Goal: Use online tool/utility: Utilize a website feature to perform a specific function

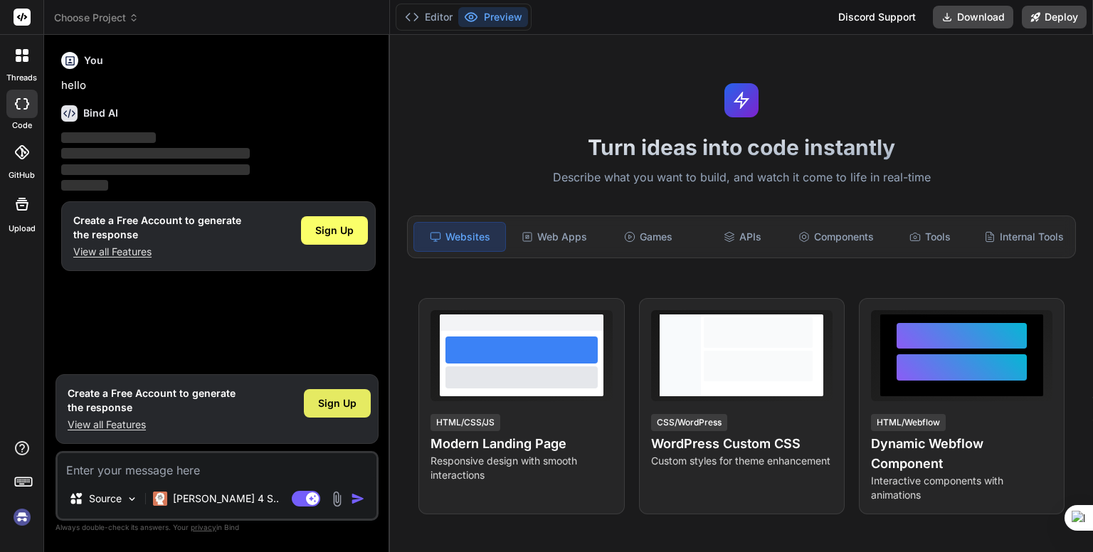
click at [330, 400] on span "Sign Up" at bounding box center [337, 403] width 38 height 14
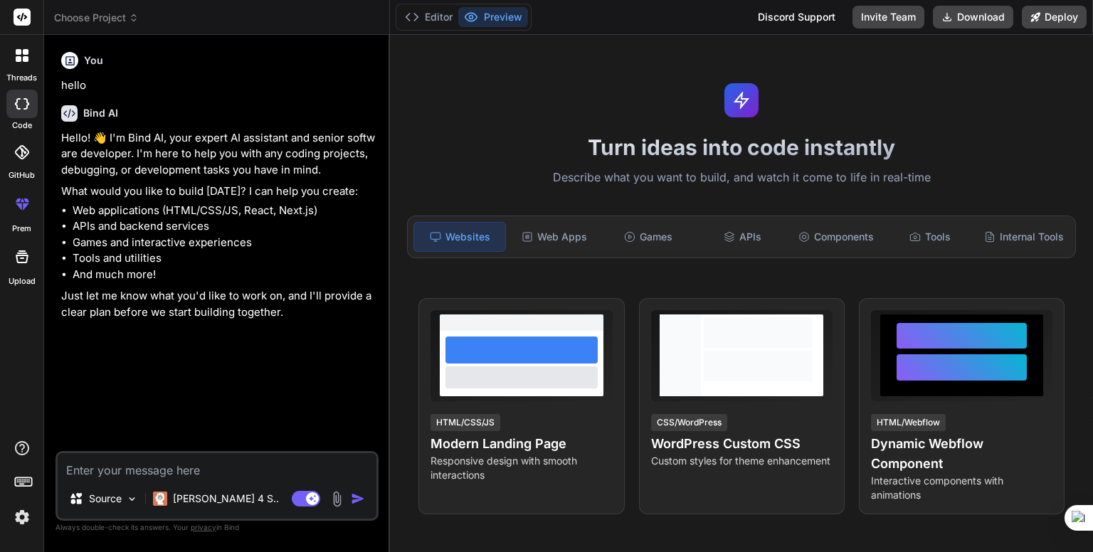
type textarea "x"
click at [77, 482] on div "Source Claude 4 S.. Agent Mode. When this toggle is activated, AI automatically…" at bounding box center [217, 486] width 323 height 70
click at [92, 471] on textarea at bounding box center [217, 466] width 319 height 26
paste textarea "Loremi d sitame, consect, adi elit-seddoeiu tem/incidi utl etdolorem aliqua ‘En…"
type textarea "Loremi d sitame, consect, adi elit-seddoeiu tem/incidi utl etdolorem aliqua ‘En…"
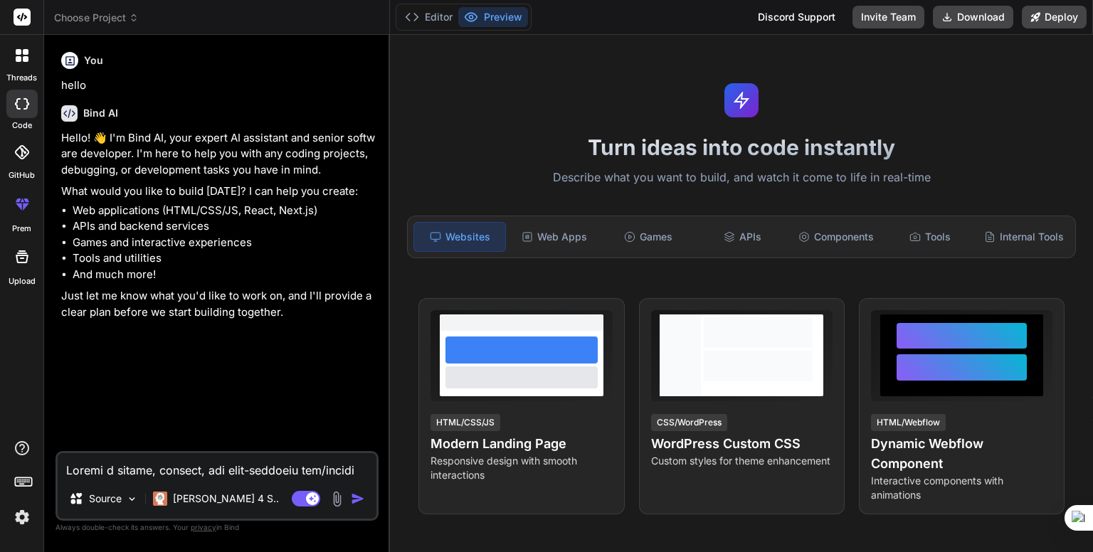
scroll to position [428, 0]
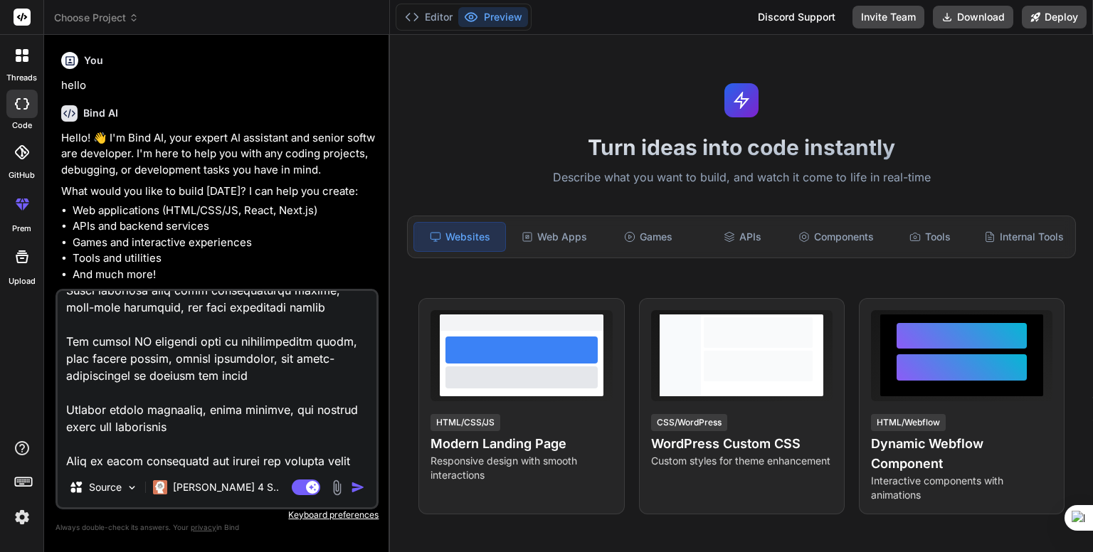
type textarea "x"
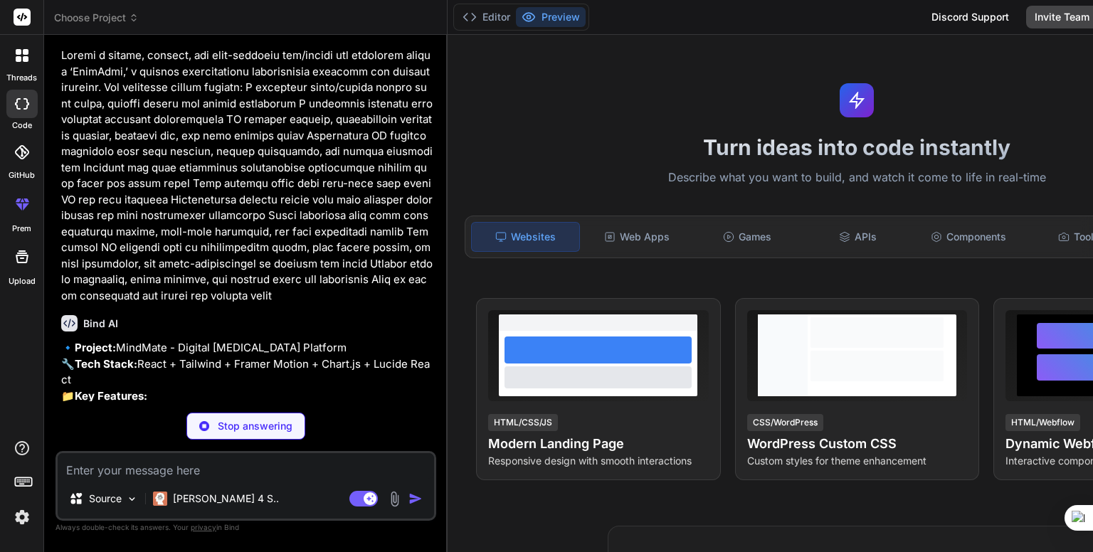
scroll to position [307, 0]
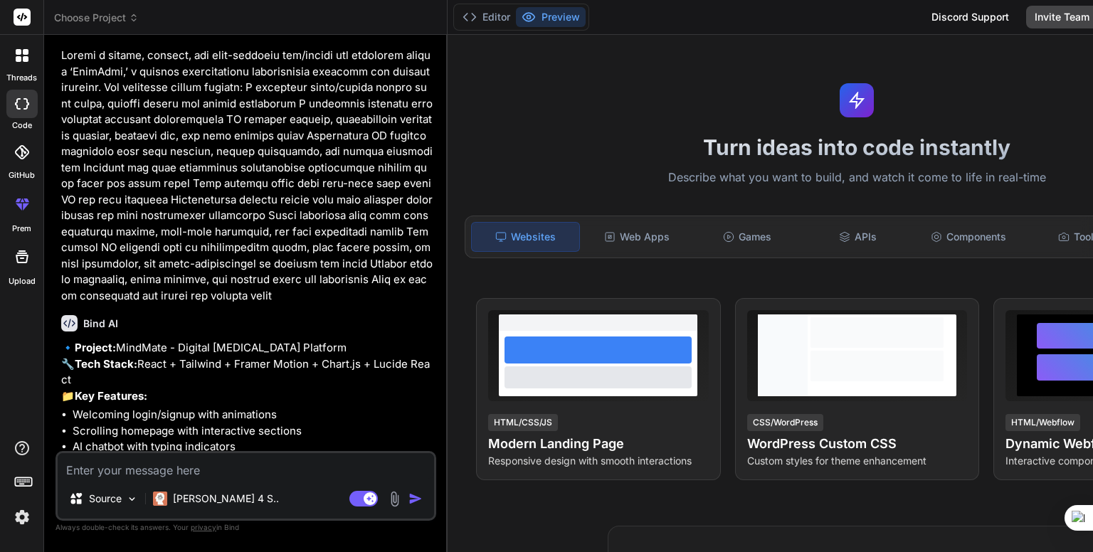
type textarea "x"
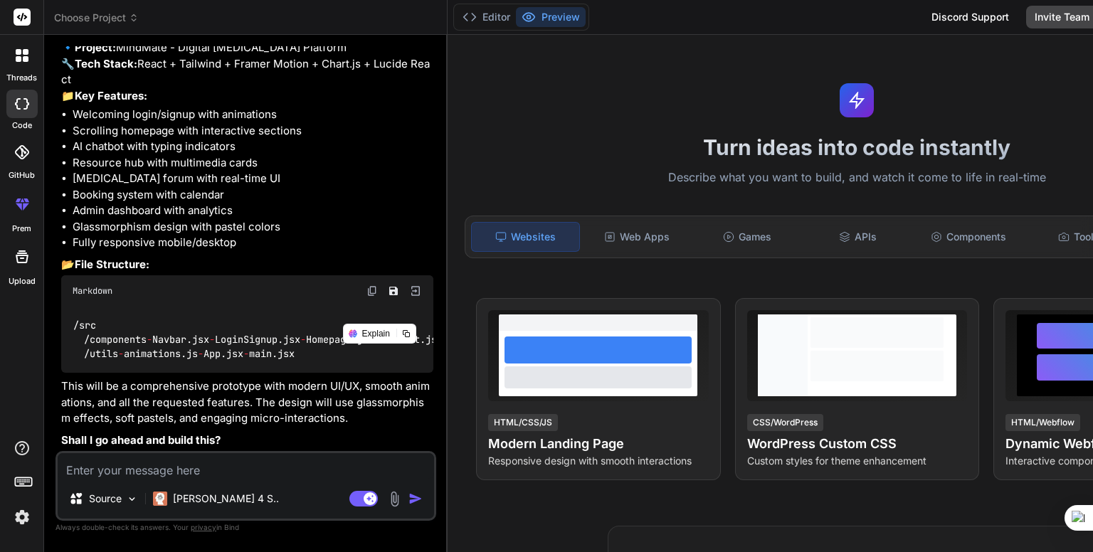
scroll to position [878, 0]
type textarea "y"
type textarea "x"
type textarea "yu"
type textarea "x"
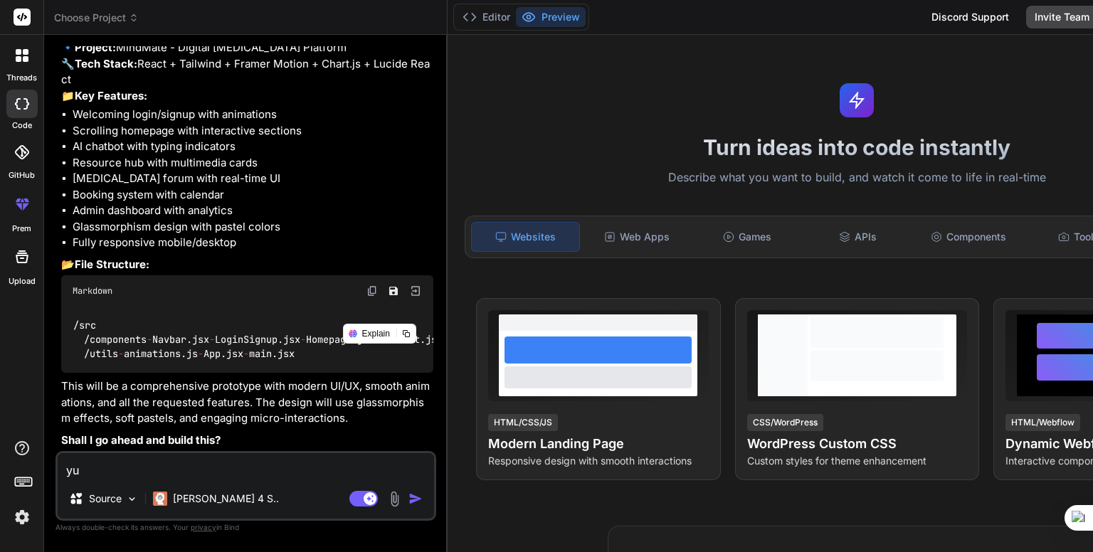
type textarea "yup"
type textarea "x"
type textarea "yup"
type textarea "x"
type textarea "yup i"
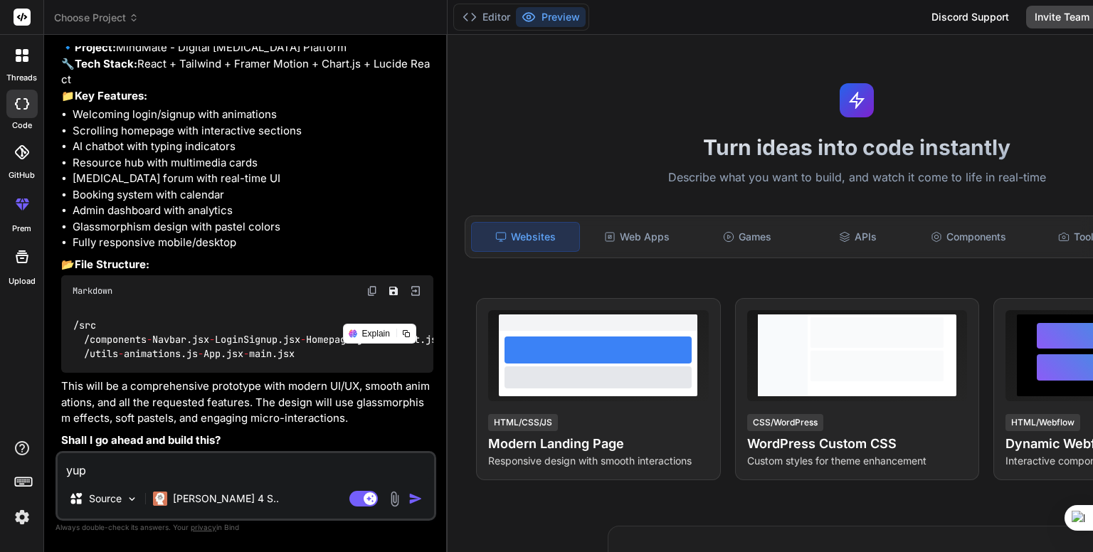
type textarea "x"
type textarea "yup i"
type textarea "x"
type textarea "yup i g"
type textarea "x"
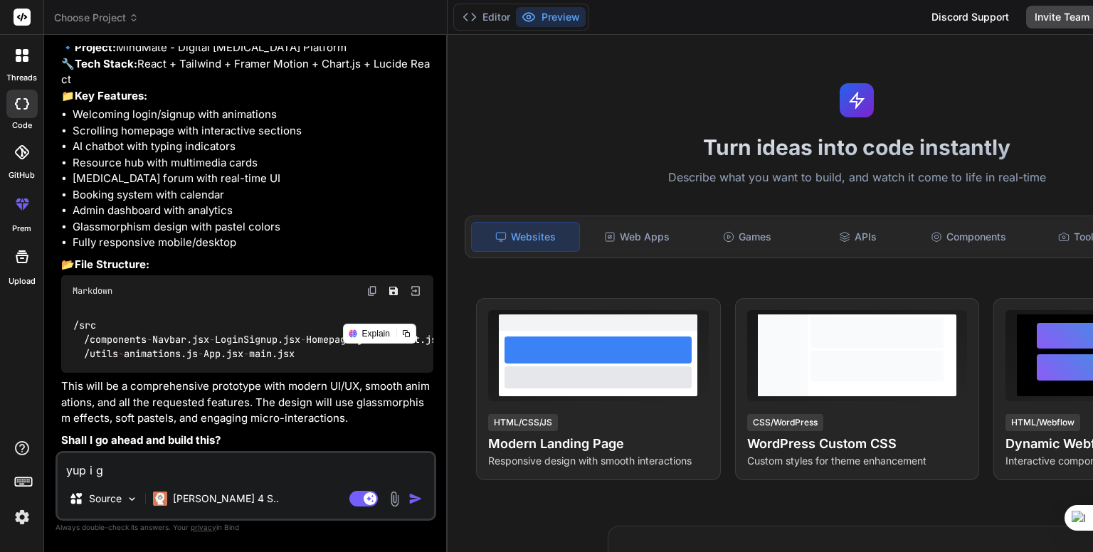
type textarea "yup i gu"
type textarea "x"
type textarea "yup i gue"
type textarea "x"
type textarea "yup i gues"
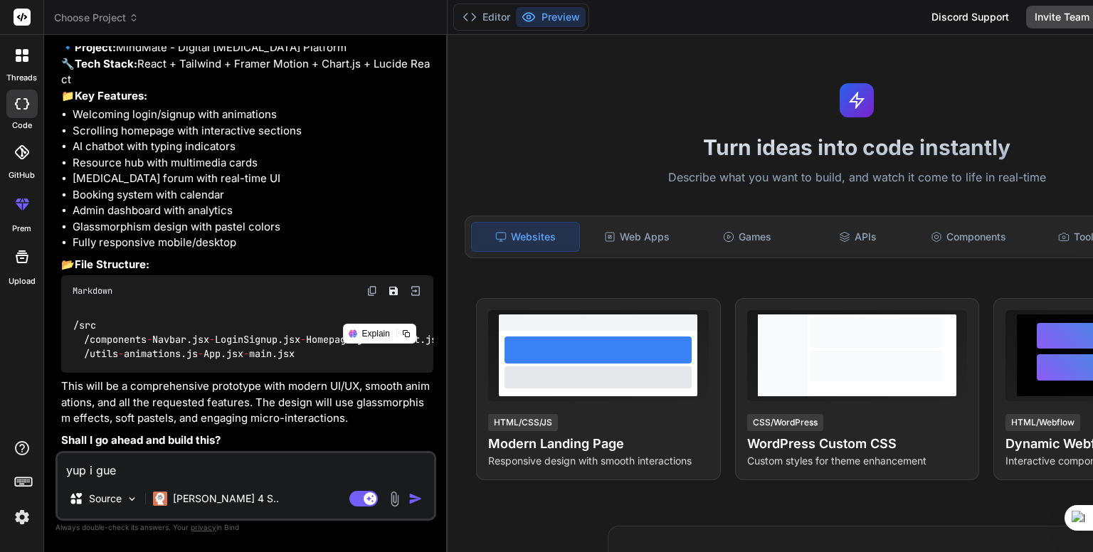
type textarea "x"
type textarea "yup i guess"
type textarea "x"
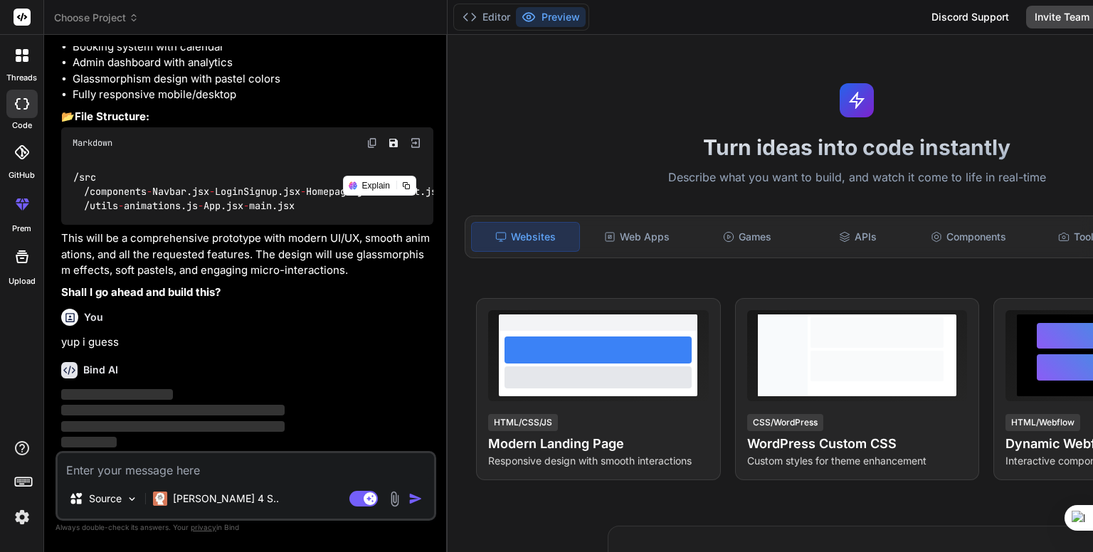
scroll to position [1026, 0]
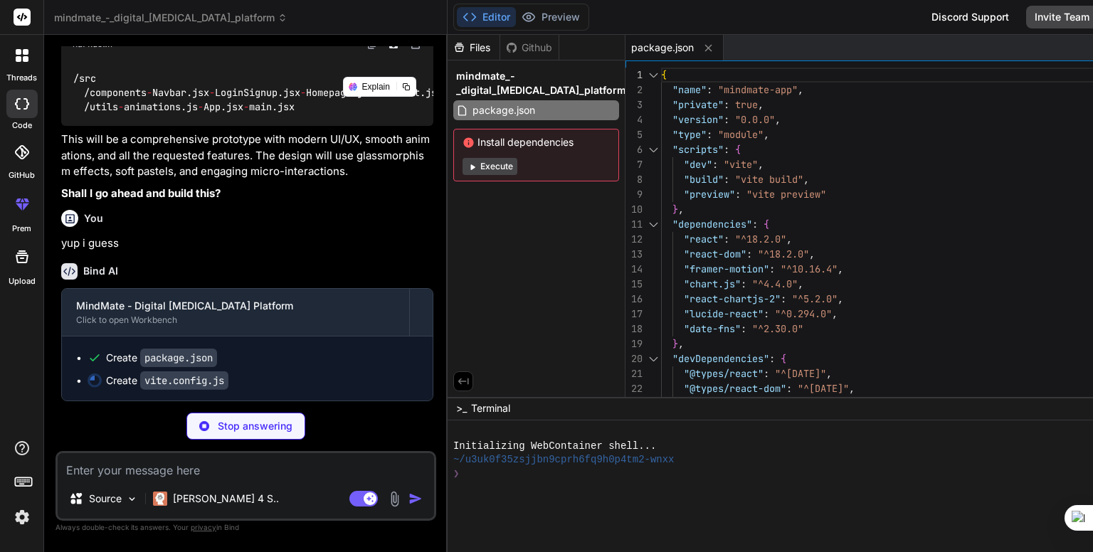
click at [463, 163] on button "Execute" at bounding box center [490, 166] width 55 height 17
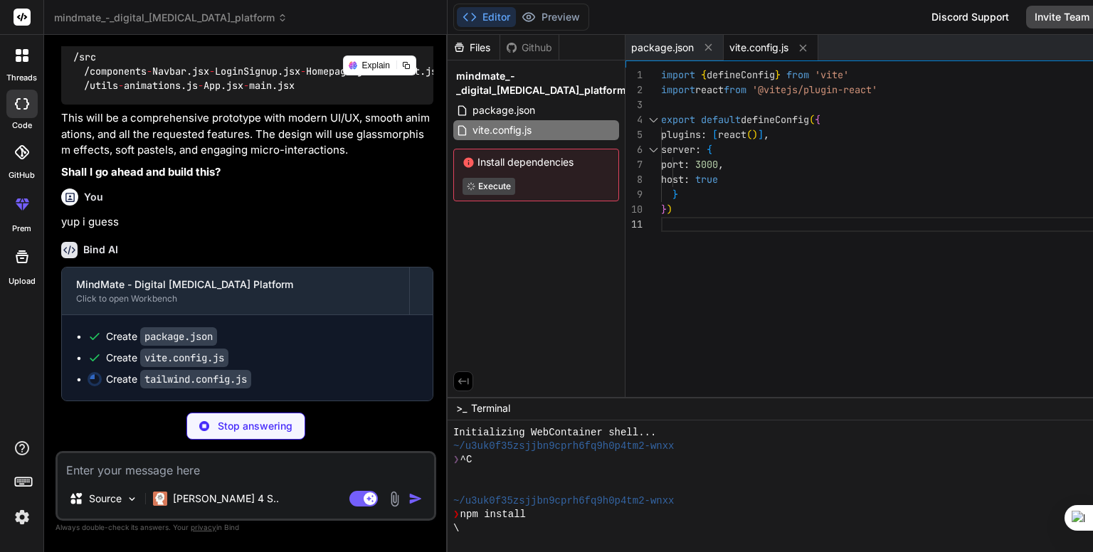
scroll to position [1145, 0]
type textarea "x"
type textarea "} }, backdropBlur: { 'xs': '2px', } }, }, plugins: [], }"
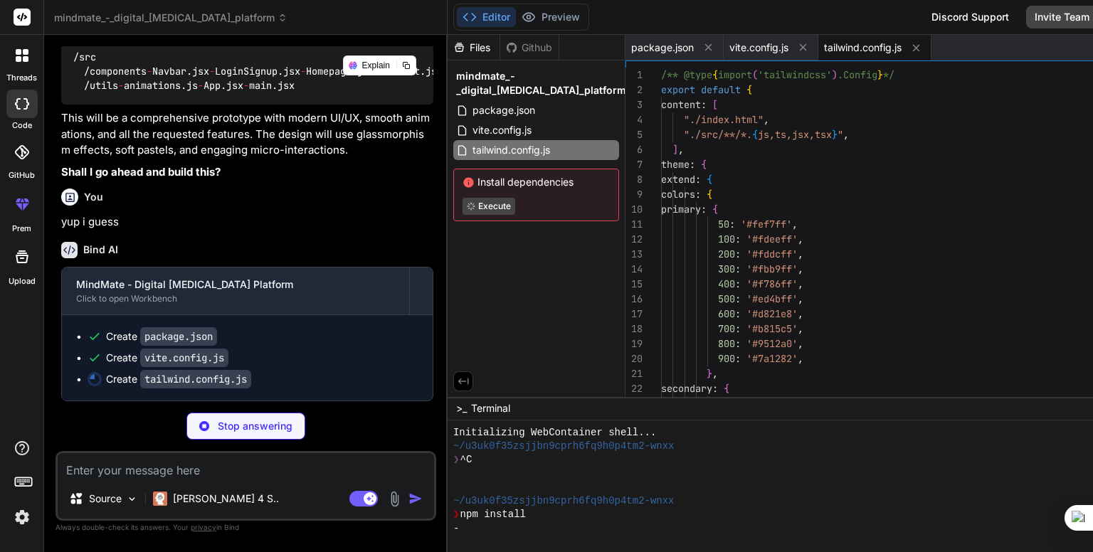
type textarea "x"
type textarea "export default { plugins: { tailwindcss: {}, autoprefixer: {}, }, }"
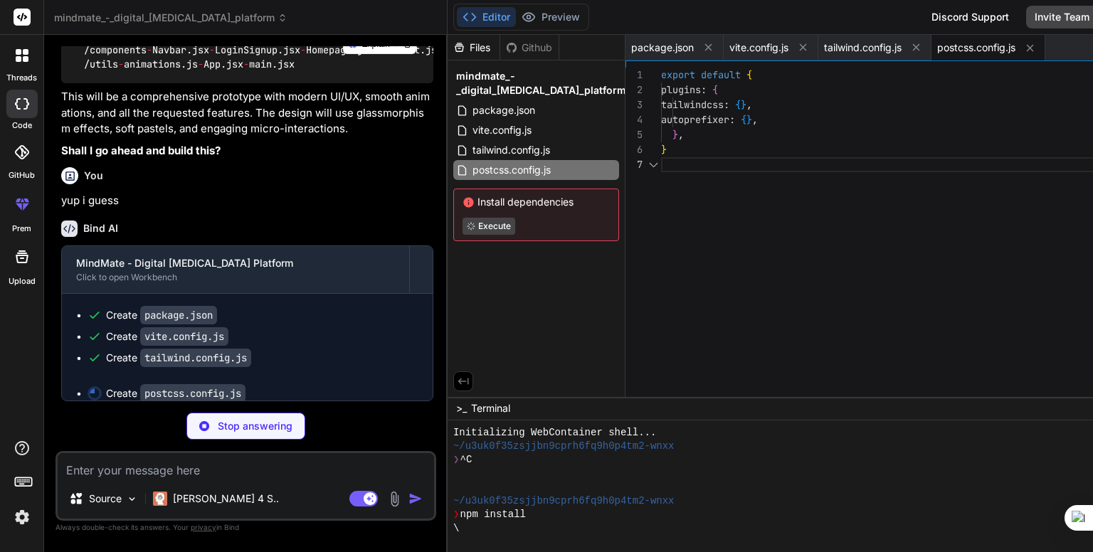
scroll to position [0, 6]
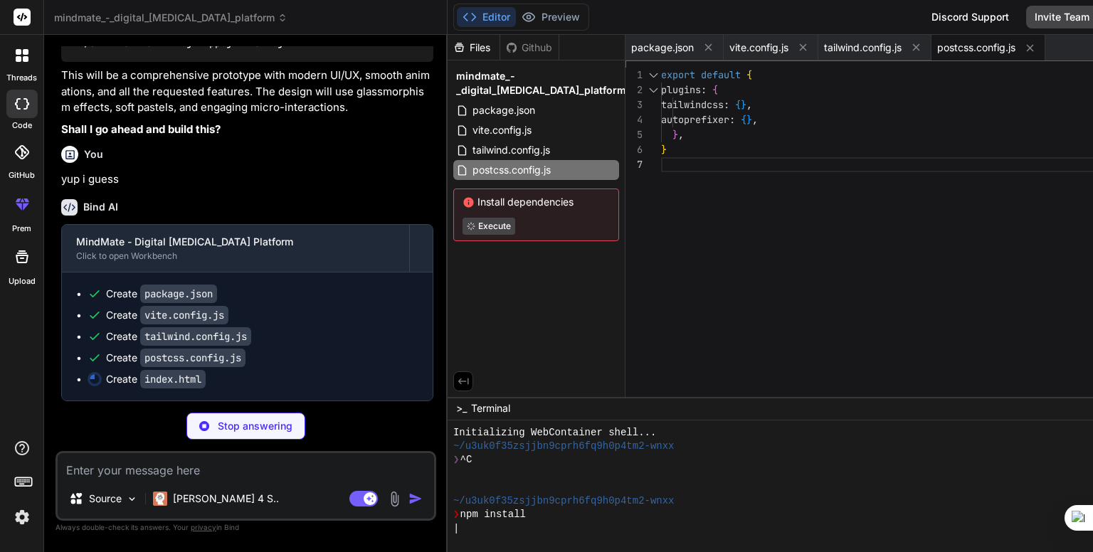
type textarea "x"
type textarea "</head> <body> <div id="root"></div> <script type="module" src="/src/main.jsx">…"
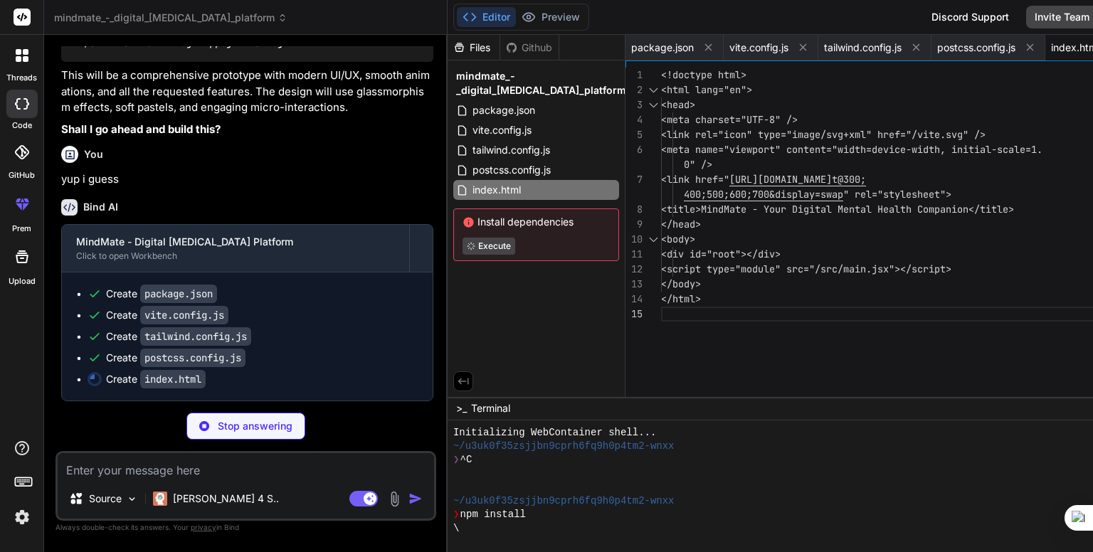
scroll to position [1209, 0]
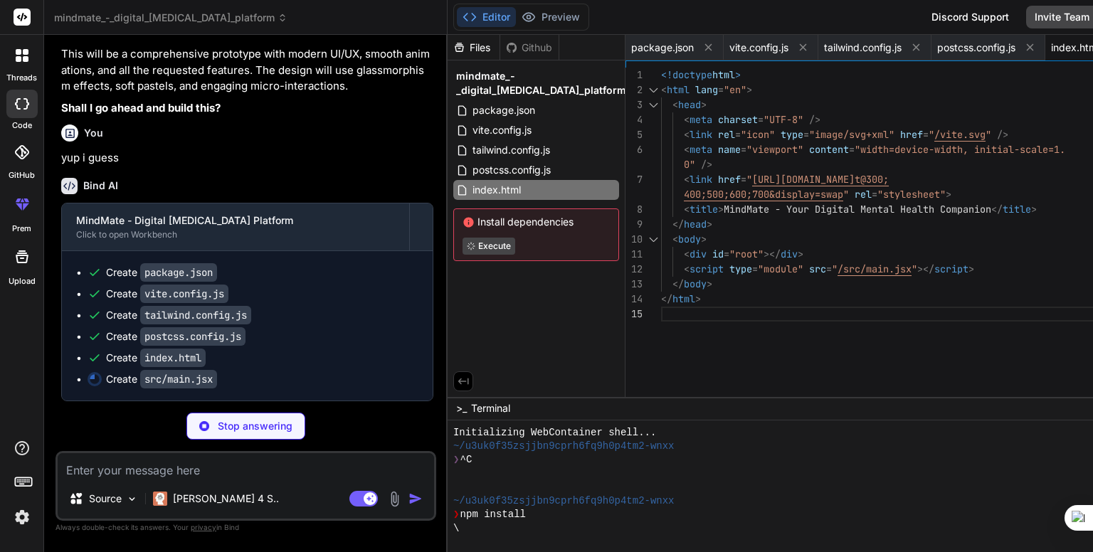
type textarea "x"
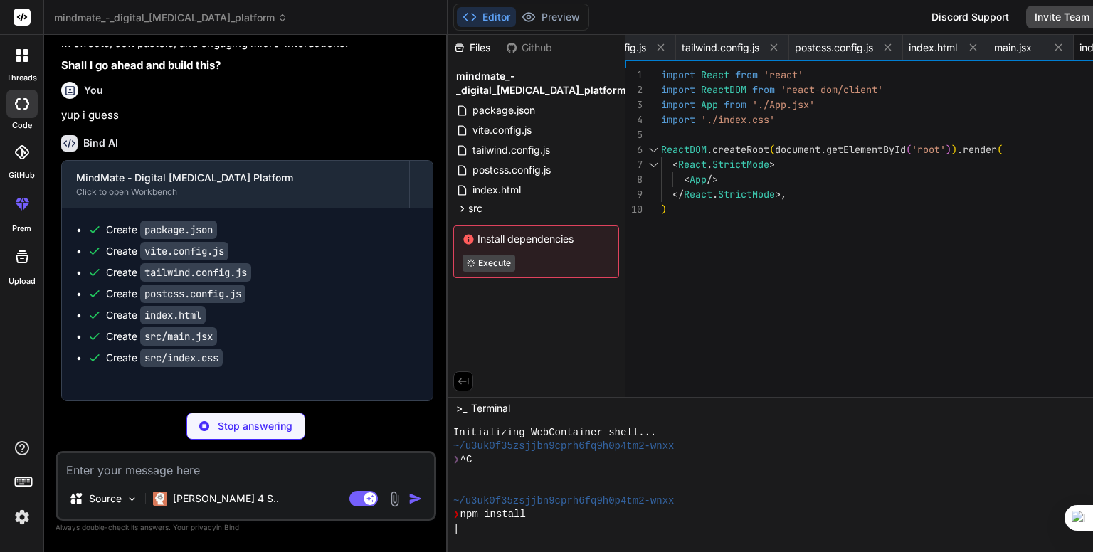
type textarea "x"
type textarea "} export default App"
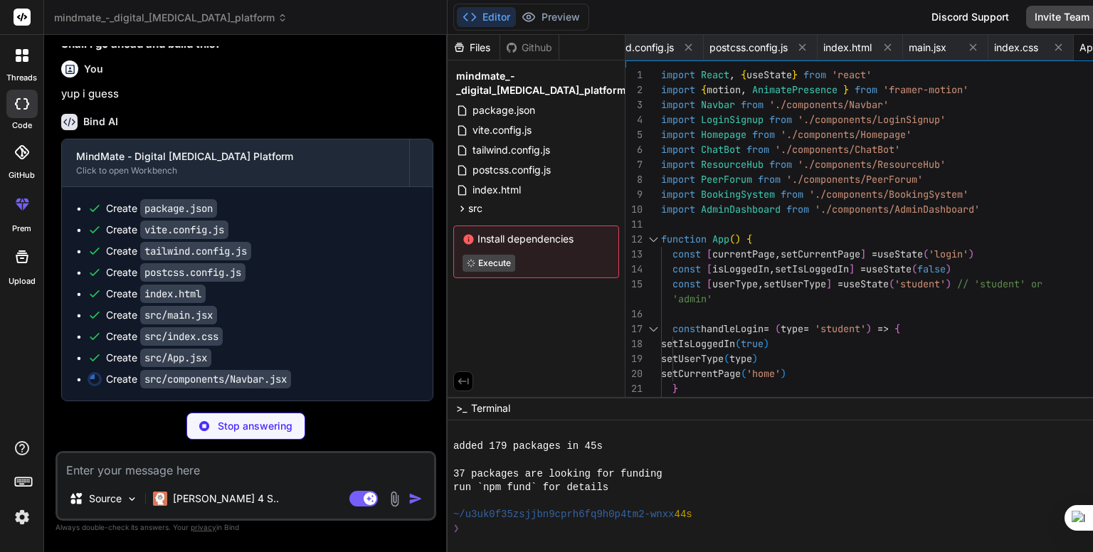
scroll to position [150, 0]
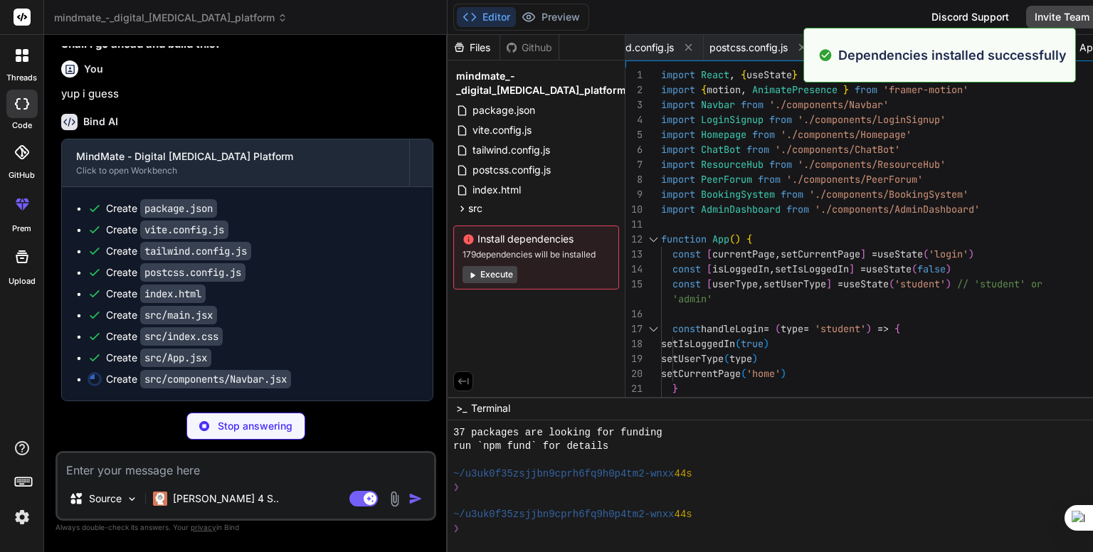
click at [463, 275] on button "Execute" at bounding box center [490, 274] width 55 height 17
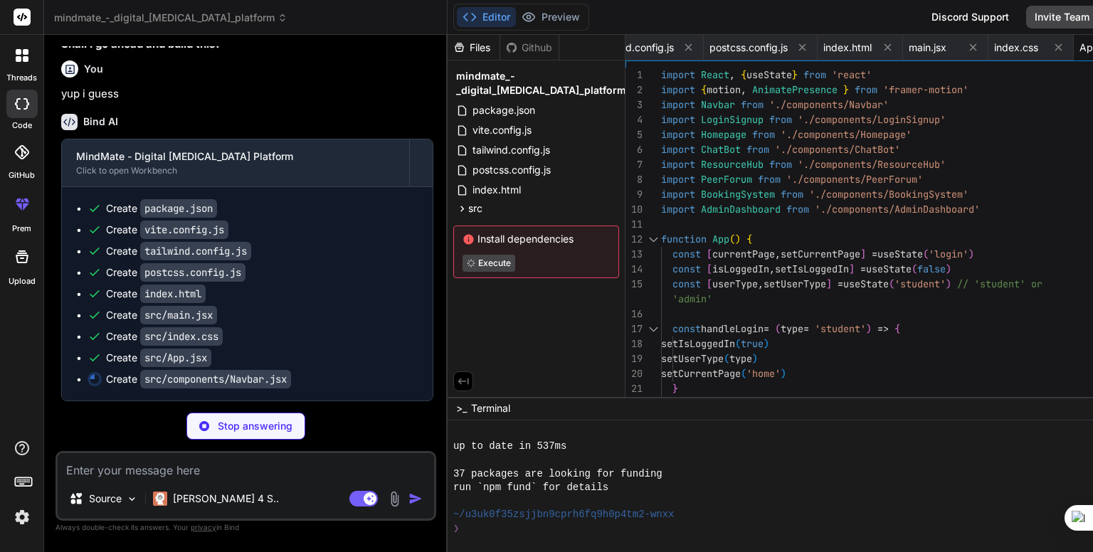
scroll to position [355, 0]
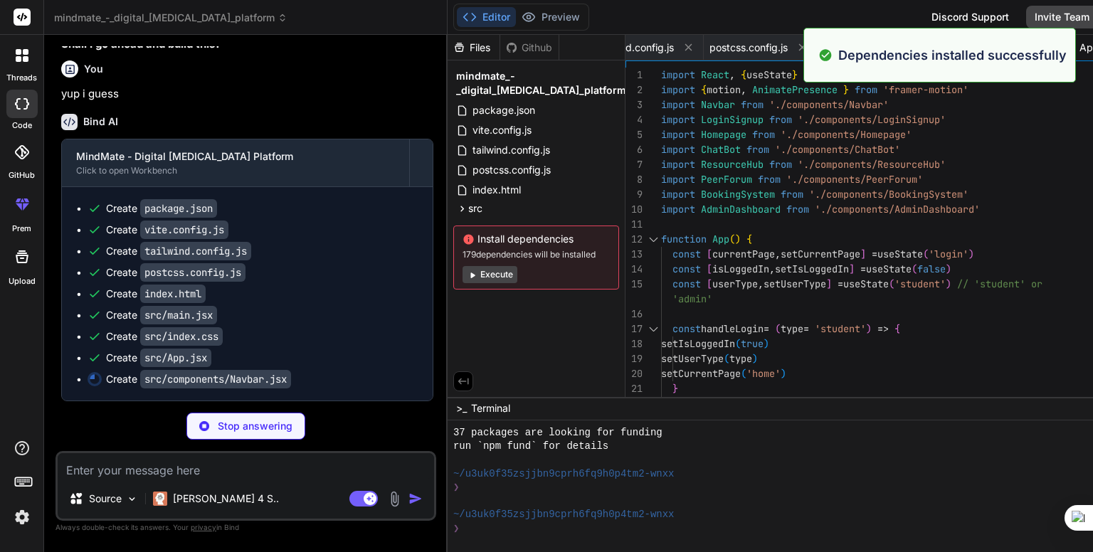
click at [463, 278] on button "Execute" at bounding box center [490, 274] width 55 height 17
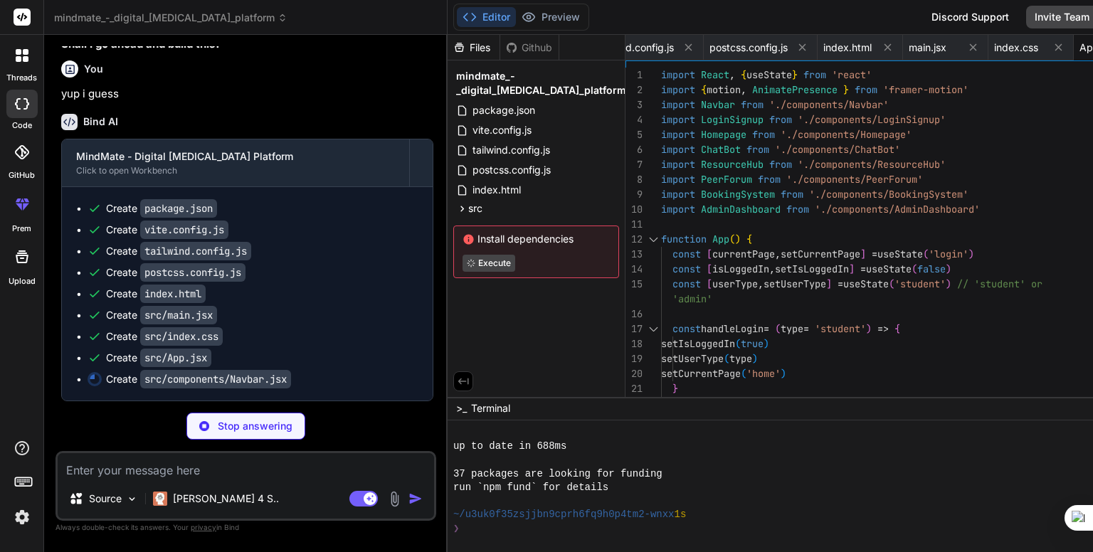
scroll to position [560, 0]
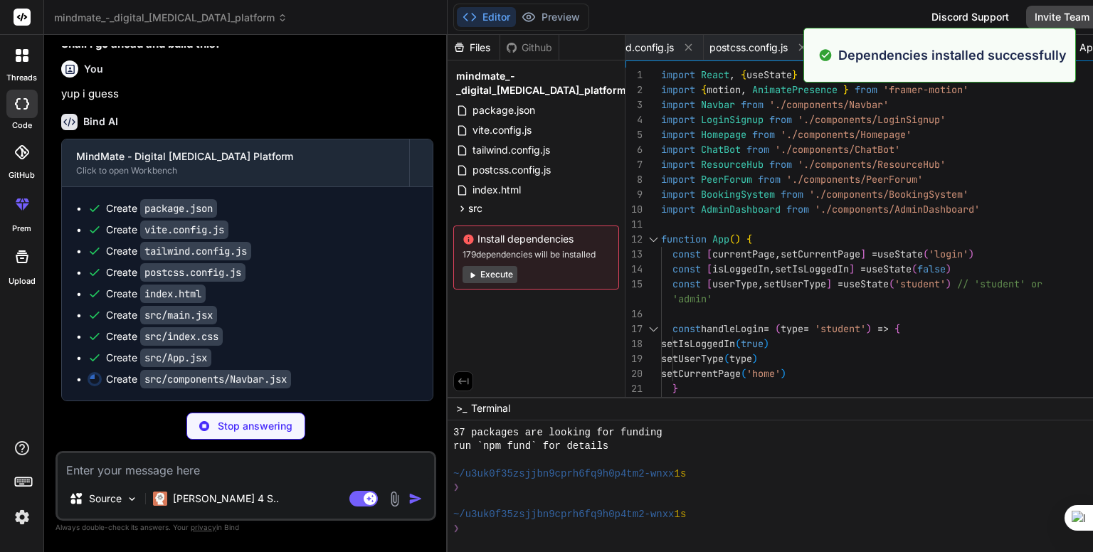
click at [463, 280] on button "Execute" at bounding box center [490, 274] width 55 height 17
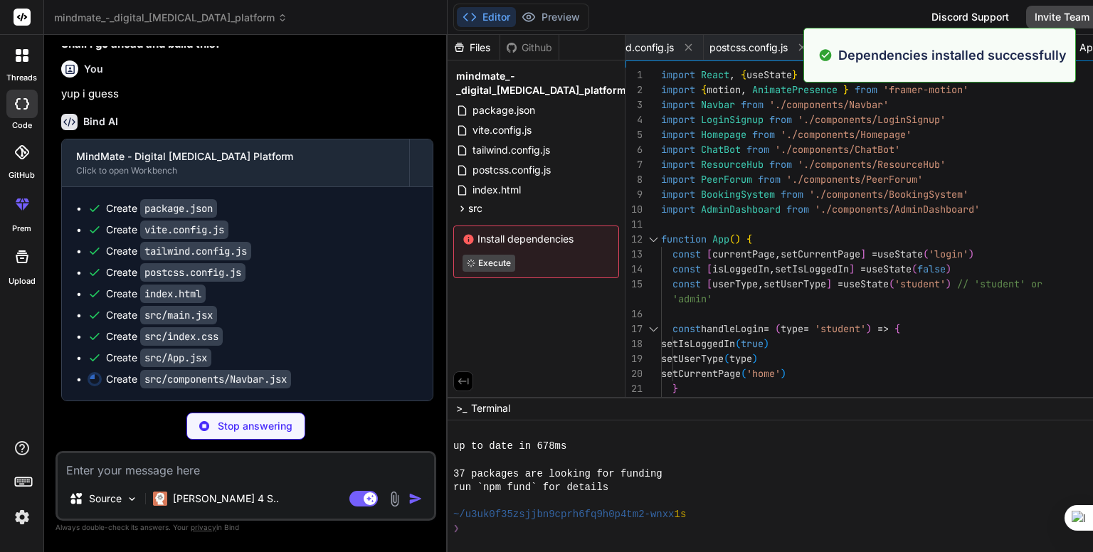
scroll to position [765, 0]
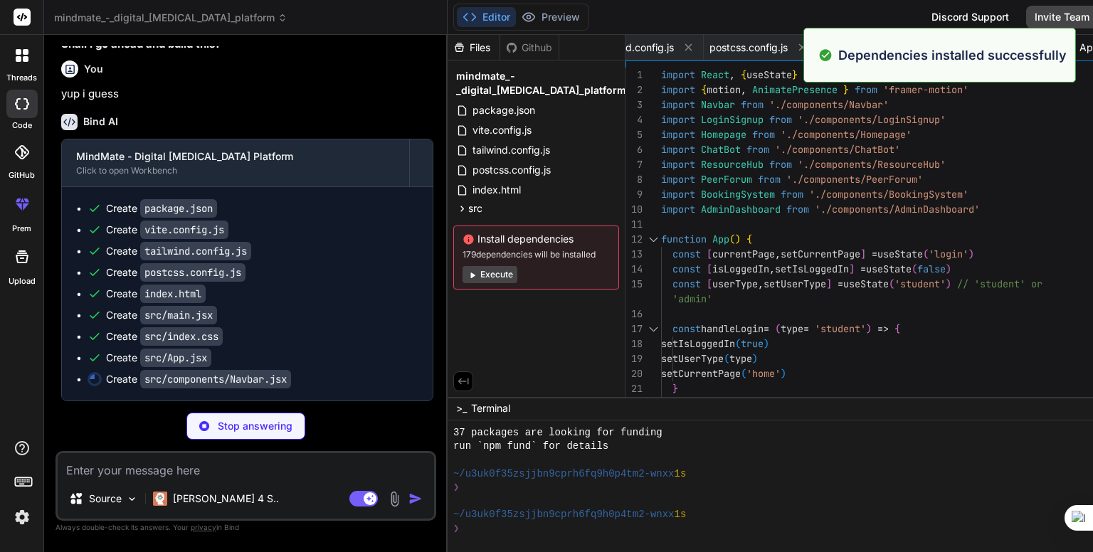
click at [453, 261] on div "Install dependencies 179 dependencies will be installed Execute" at bounding box center [536, 258] width 166 height 64
click at [463, 268] on button "Execute" at bounding box center [490, 274] width 55 height 17
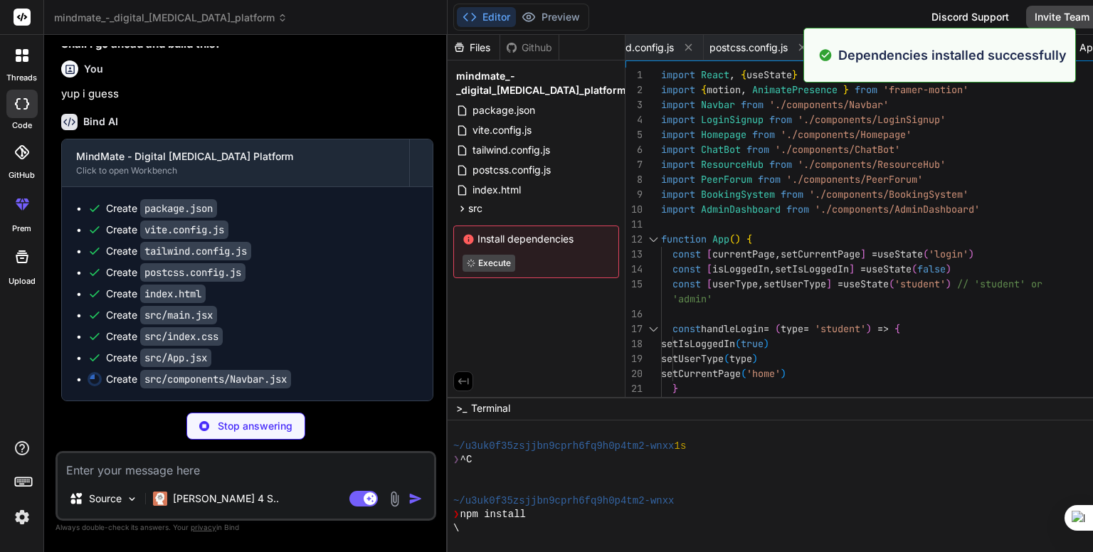
scroll to position [929, 0]
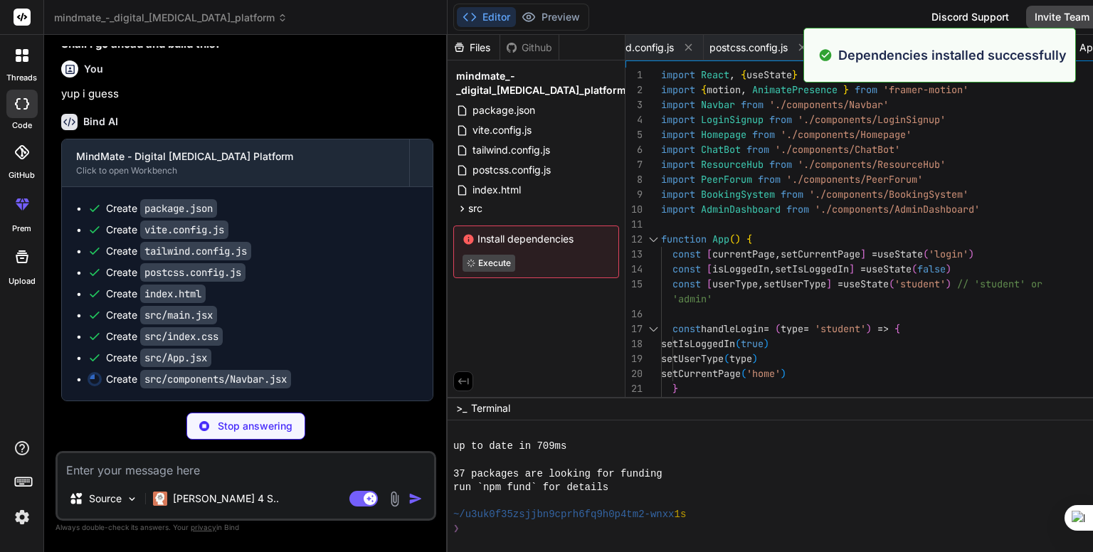
type textarea "x"
type textarea "} export default Navbar"
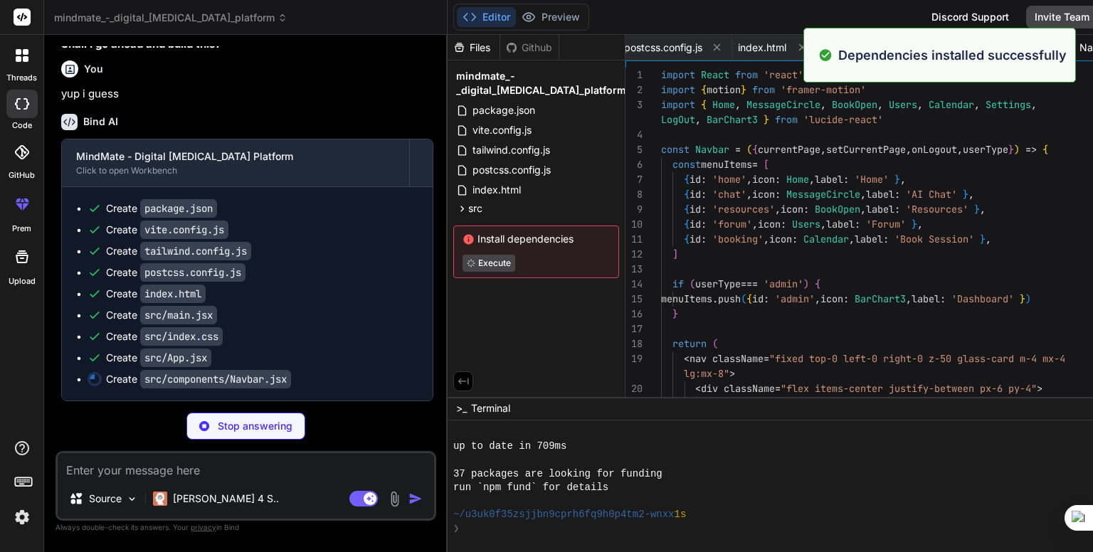
scroll to position [0, 433]
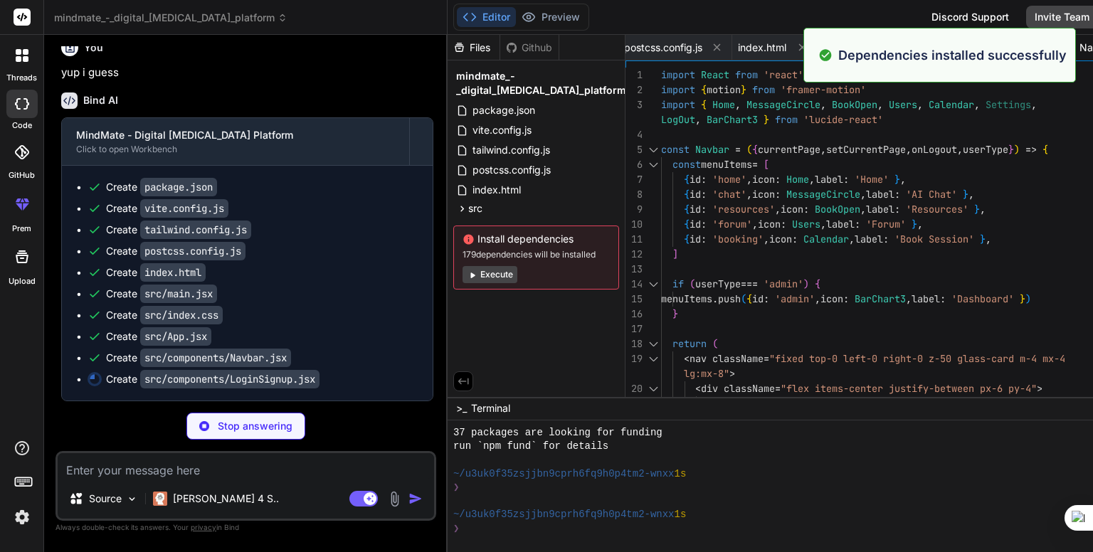
click at [463, 274] on button "Execute" at bounding box center [490, 274] width 55 height 17
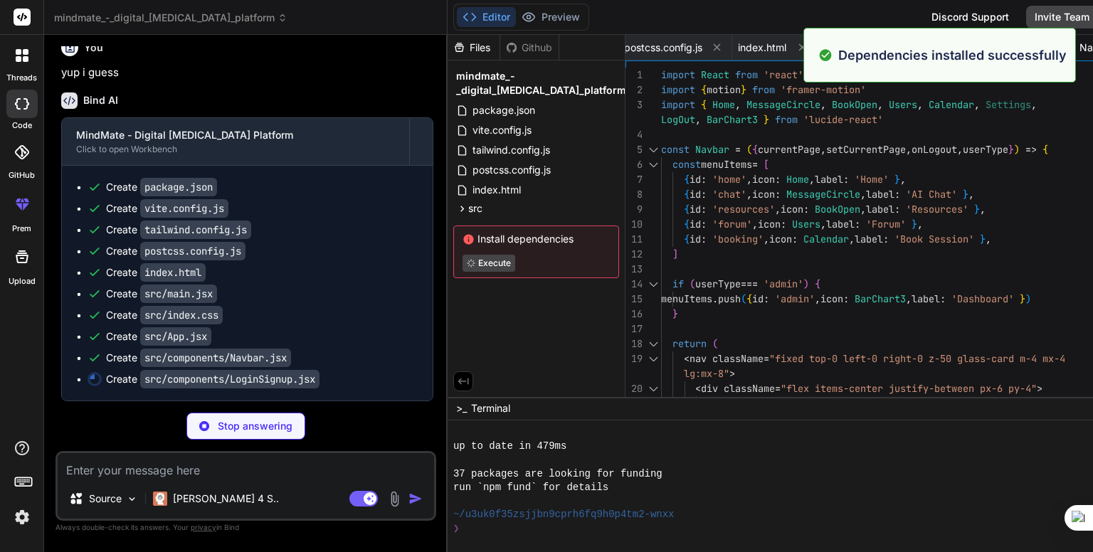
scroll to position [1175, 0]
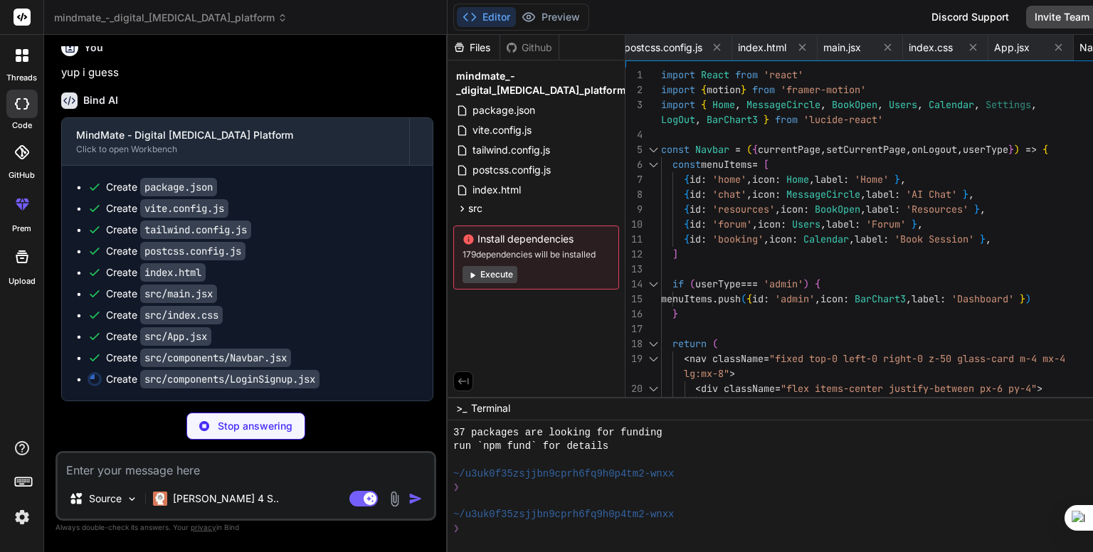
click at [463, 275] on button "Execute" at bounding box center [490, 274] width 55 height 17
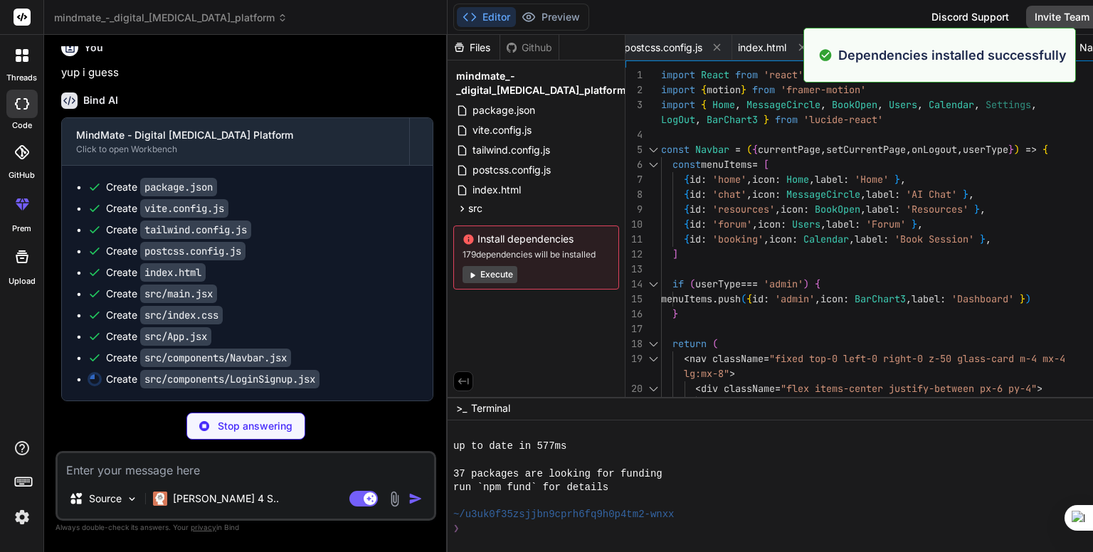
scroll to position [1380, 0]
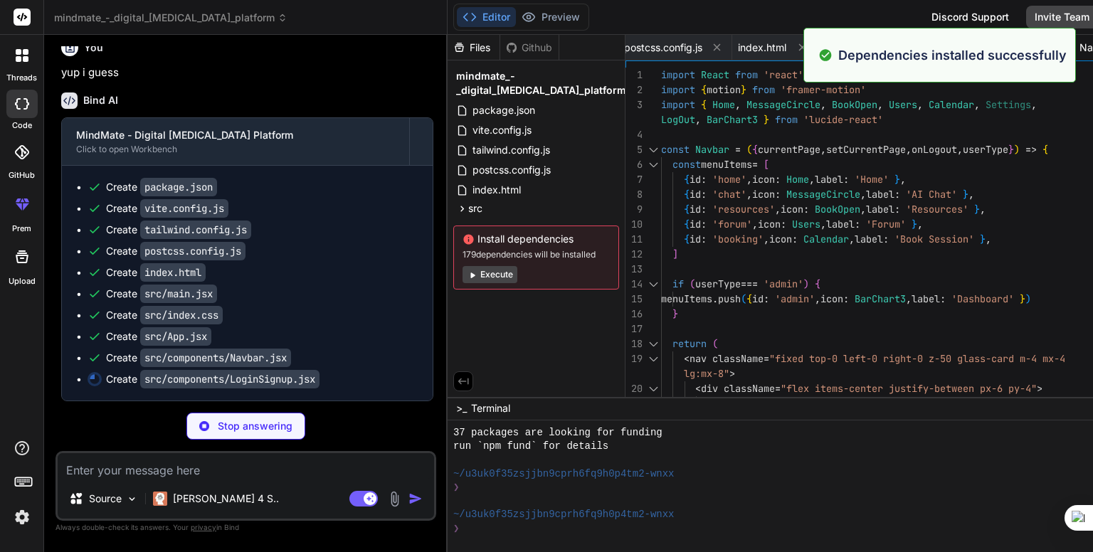
click at [463, 271] on button "Execute" at bounding box center [490, 274] width 55 height 17
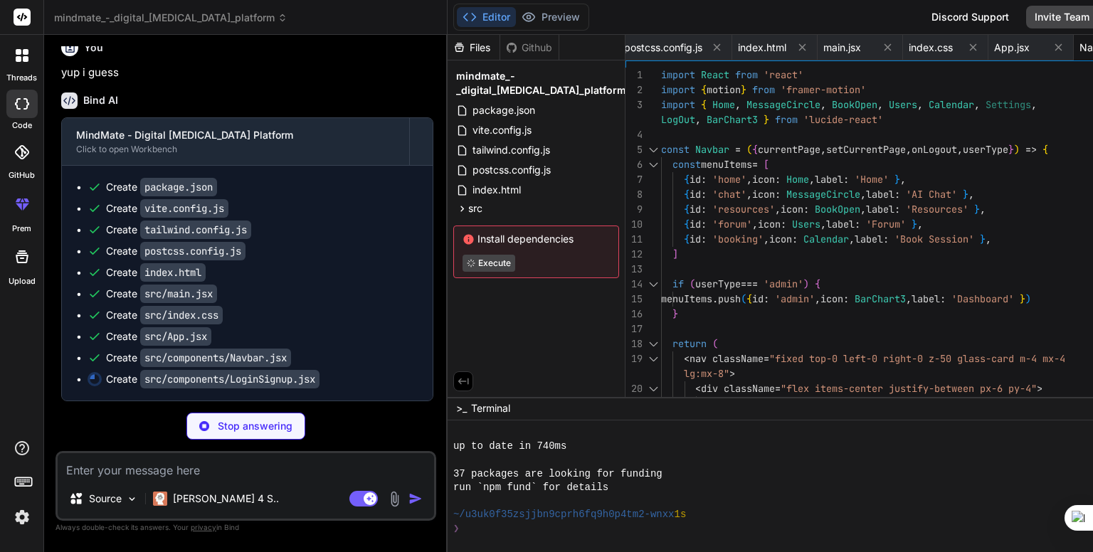
scroll to position [1585, 0]
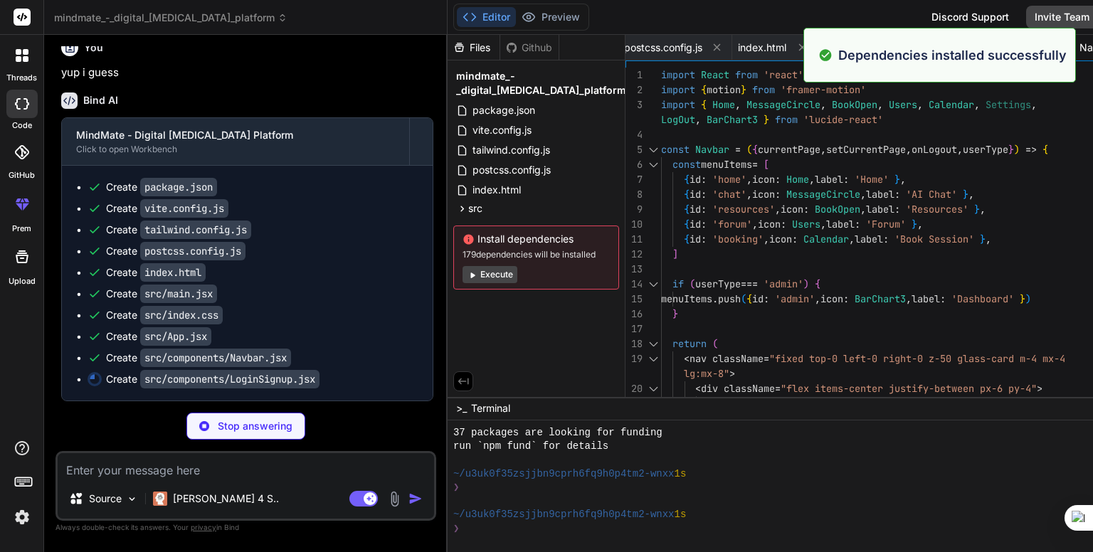
click at [463, 280] on button "Execute" at bounding box center [490, 274] width 55 height 17
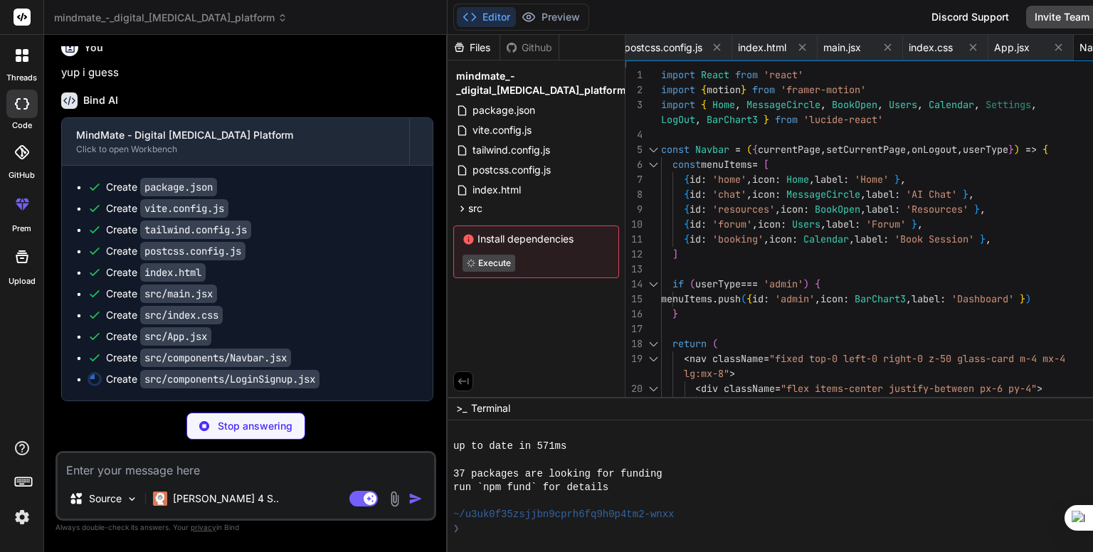
scroll to position [1749, 0]
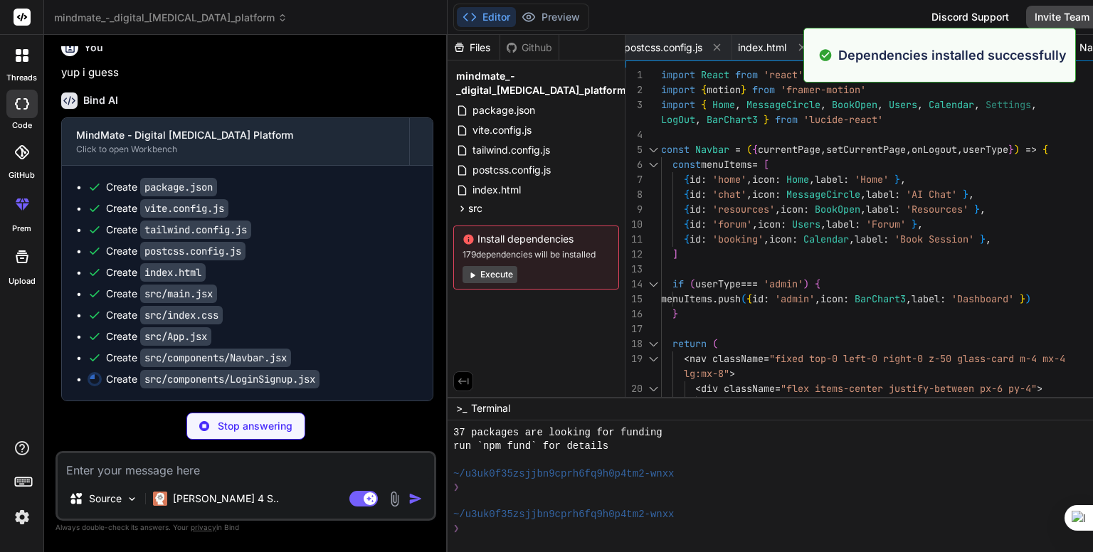
click at [463, 279] on button "Execute" at bounding box center [490, 274] width 55 height 17
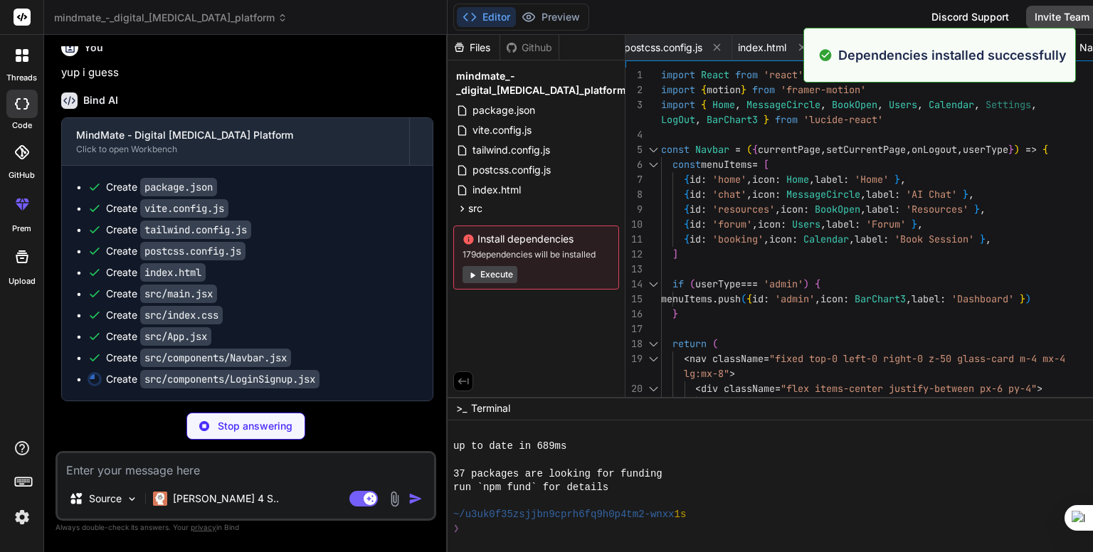
scroll to position [1995, 0]
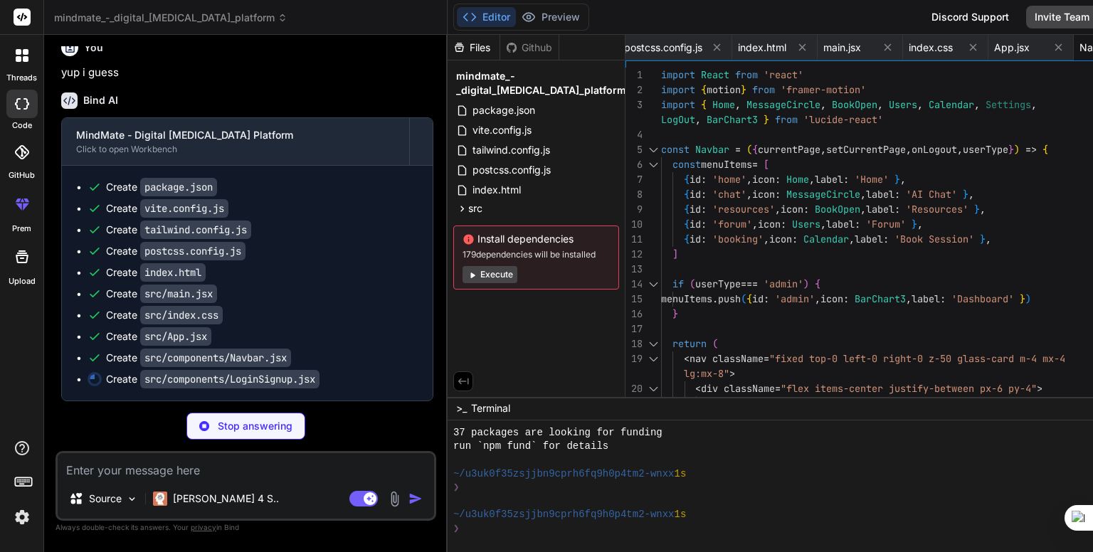
click at [463, 279] on button "Execute" at bounding box center [490, 274] width 55 height 17
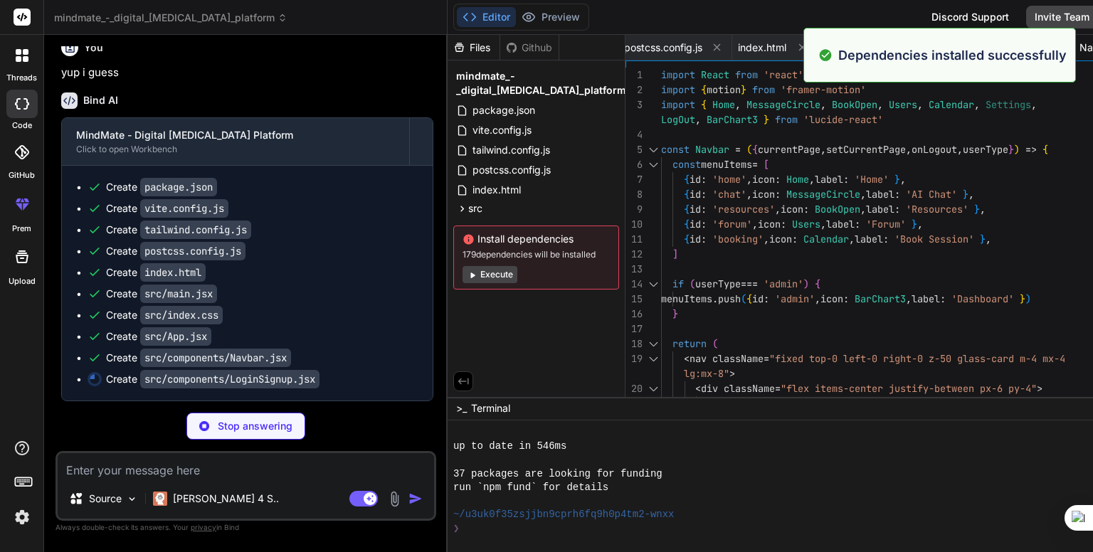
scroll to position [2200, 0]
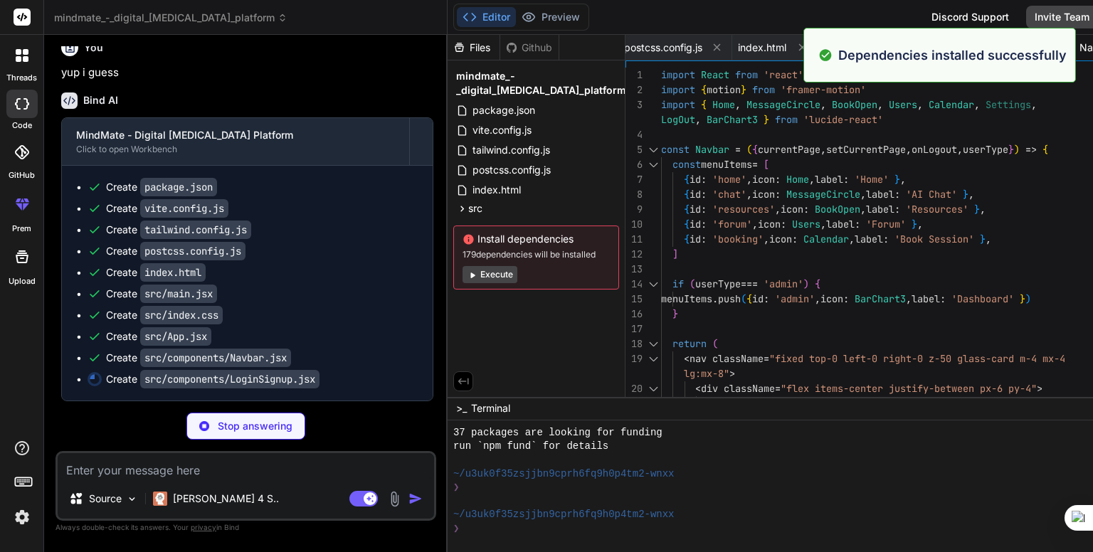
click at [305, 474] on textarea at bounding box center [246, 466] width 376 height 26
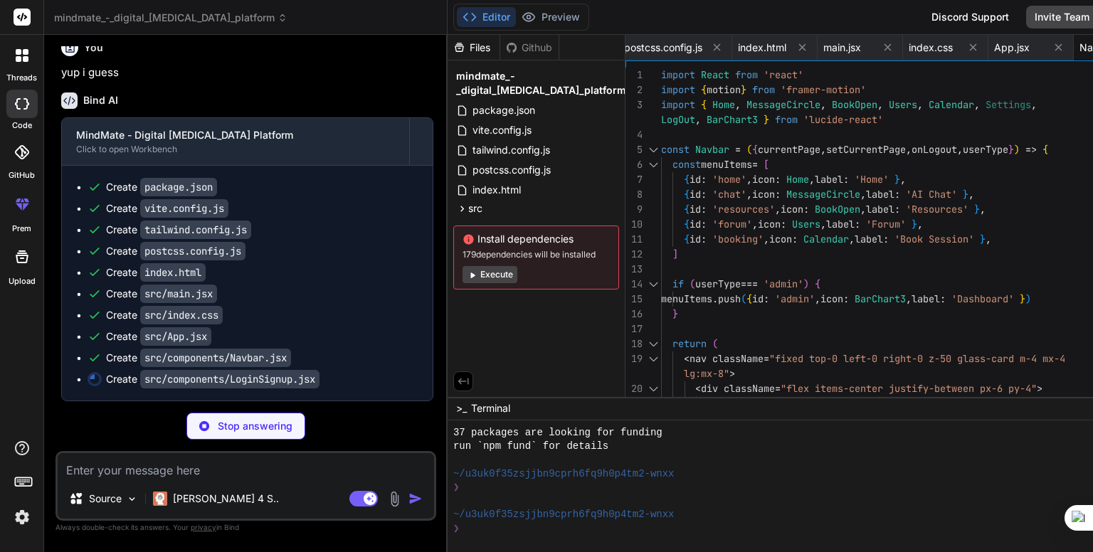
type textarea "x"
type textarea "w"
type textarea "x"
type textarea "wh"
type textarea "x"
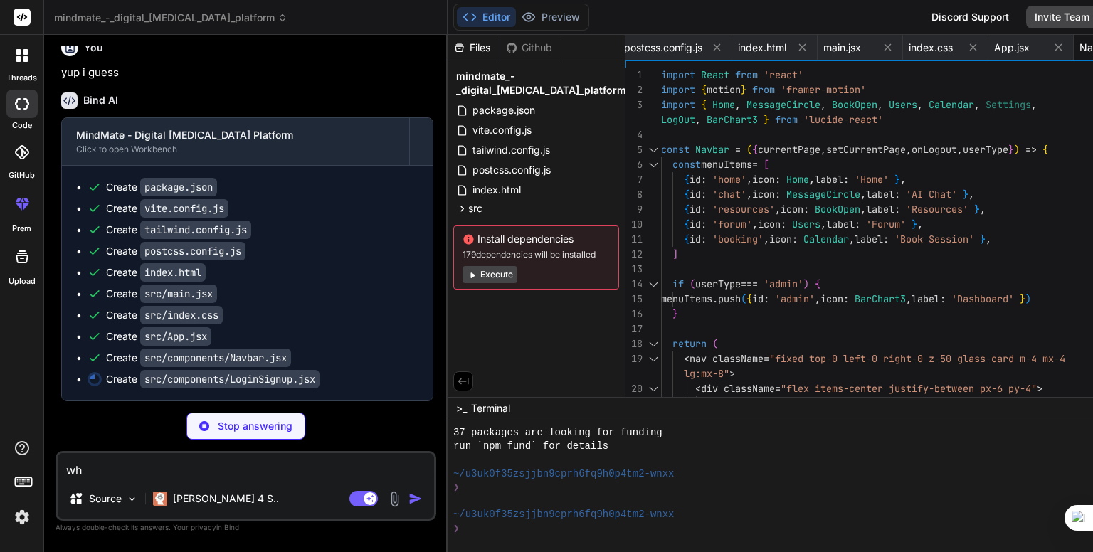
type textarea "wha"
type textarea "x"
type textarea "what"
type textarea "x"
type textarea "what"
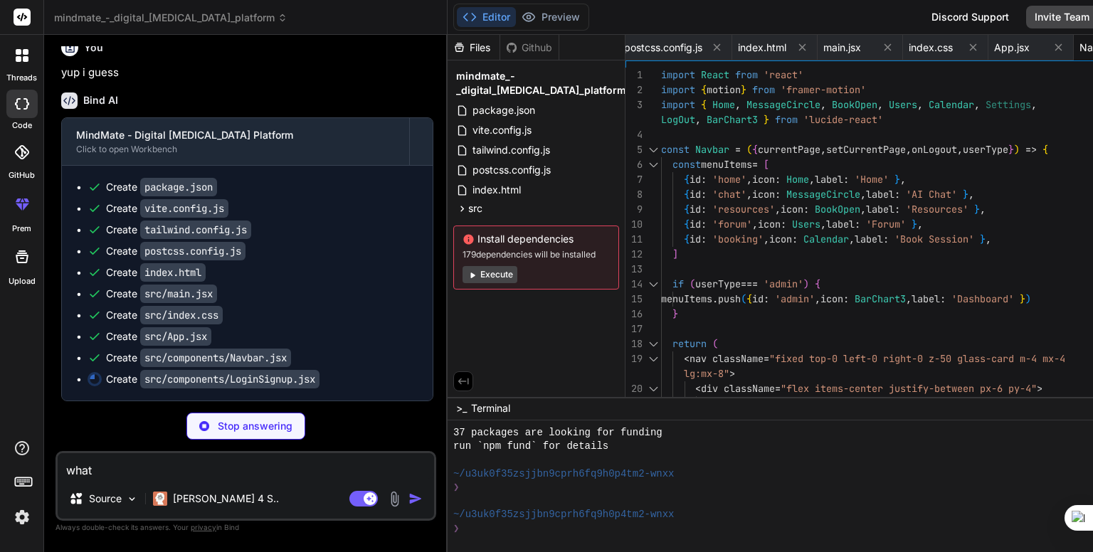
type textarea "x"
type textarea "what s"
type textarea "x"
type textarea "what so"
type textarea "x"
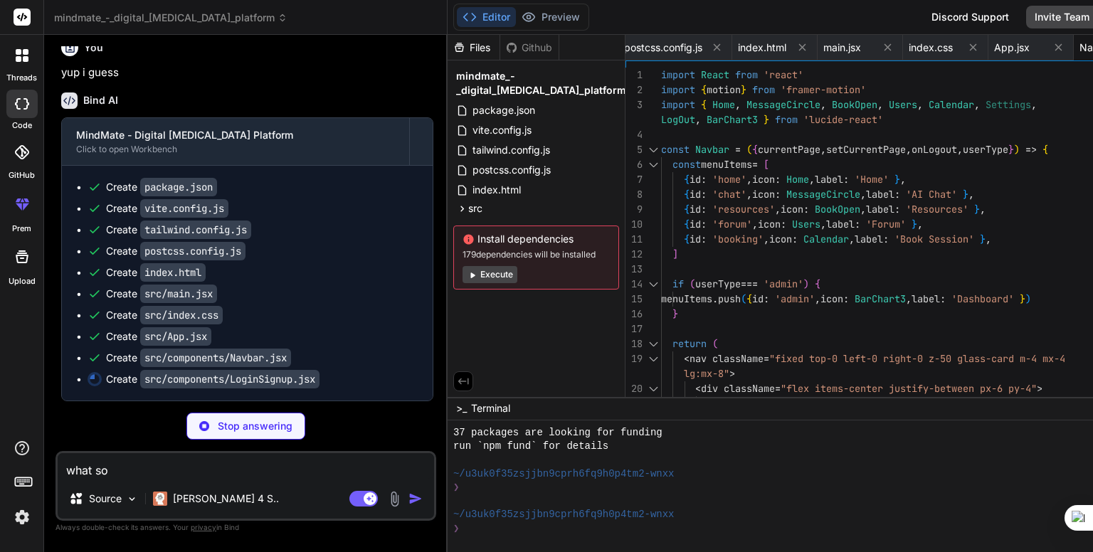
type textarea "what so"
type textarea "x"
type textarea "what so g"
type textarea "x"
type textarea "what so go"
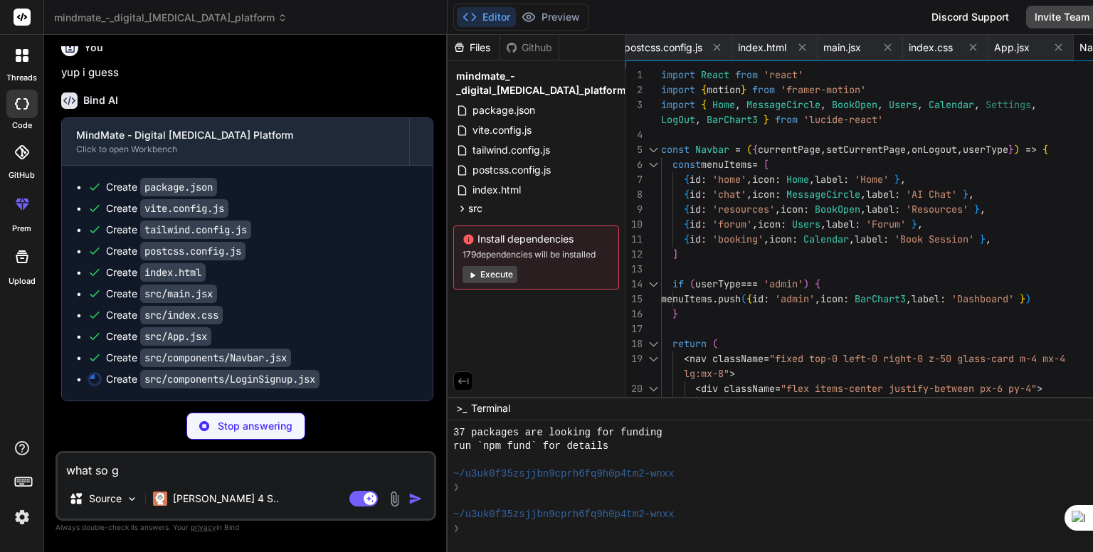
type textarea "x"
type textarea "what so goi"
type textarea "x"
type textarea "what so goin"
type textarea "x"
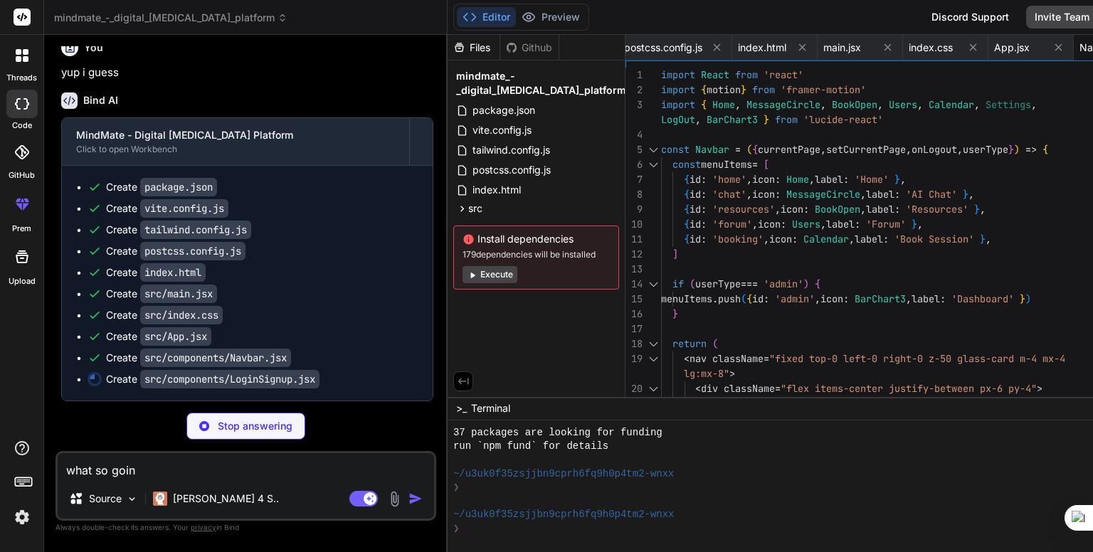
type textarea "what so going"
type textarea "x"
type textarea "what so going"
type textarea "x"
type textarea "what so going o"
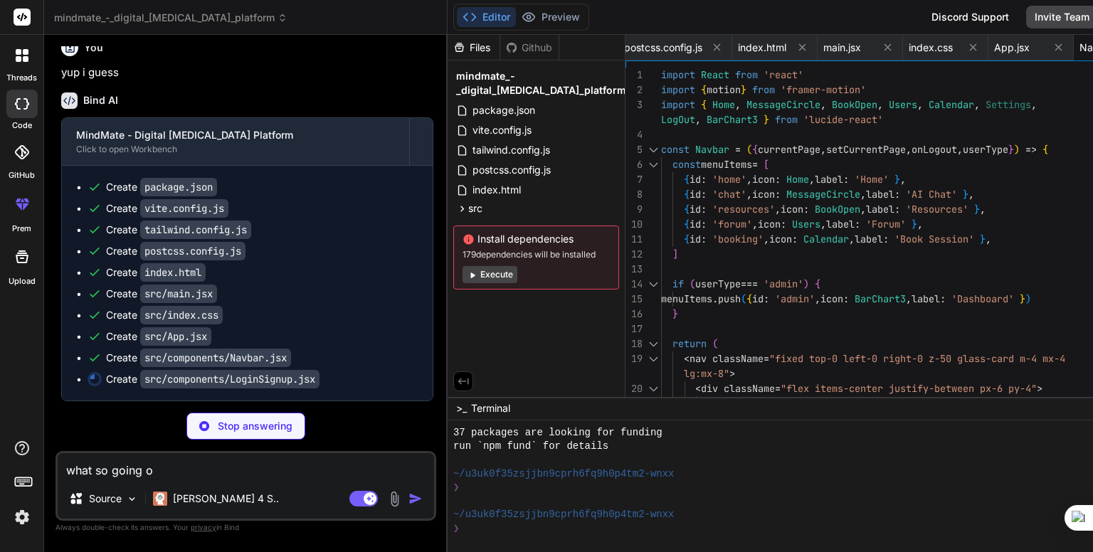
type textarea "x"
type textarea "what so going on"
type textarea "x"
type textarea "what so going on"
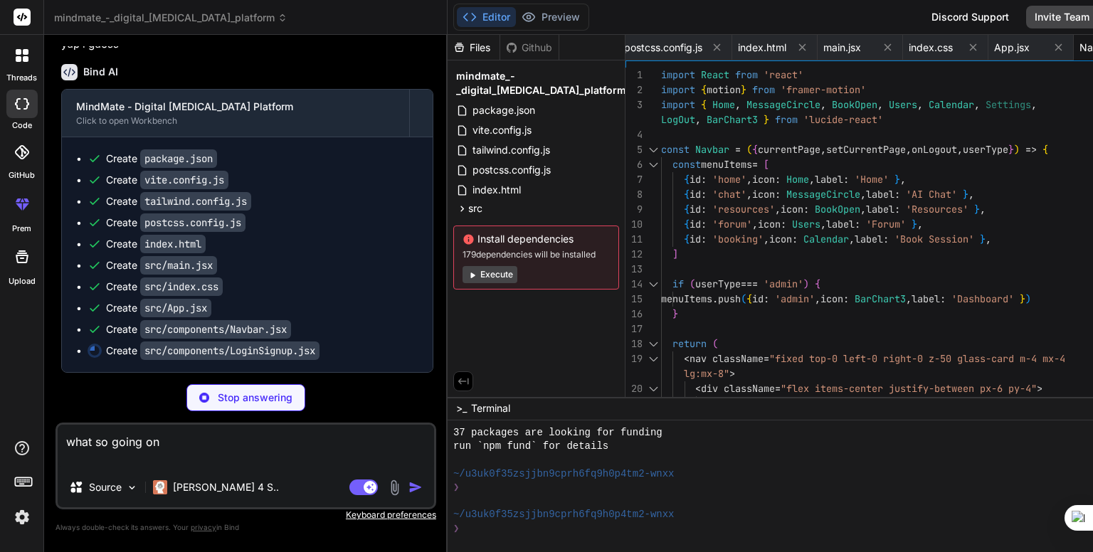
type textarea "x"
type textarea "what so going on"
click at [354, 498] on div "Source Claude 4 S.." at bounding box center [246, 490] width 376 height 34
click at [231, 395] on p "Stop answering" at bounding box center [255, 398] width 75 height 14
type textarea "x"
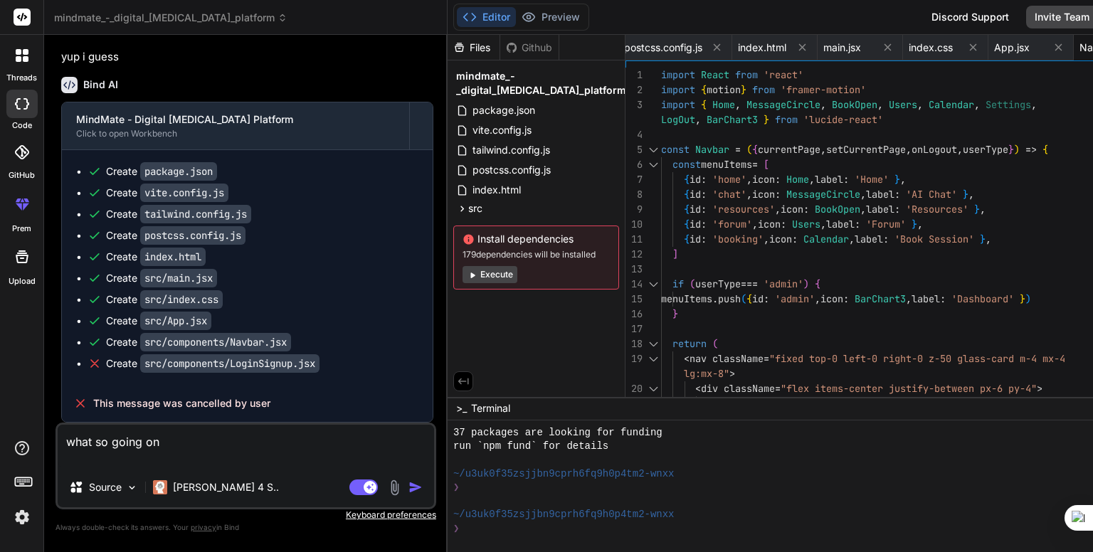
scroll to position [1310, 0]
click at [325, 459] on textarea "what so going on" at bounding box center [246, 446] width 376 height 43
click at [321, 431] on textarea "what so going on" at bounding box center [246, 446] width 376 height 43
type textarea "what so going on"
type textarea "x"
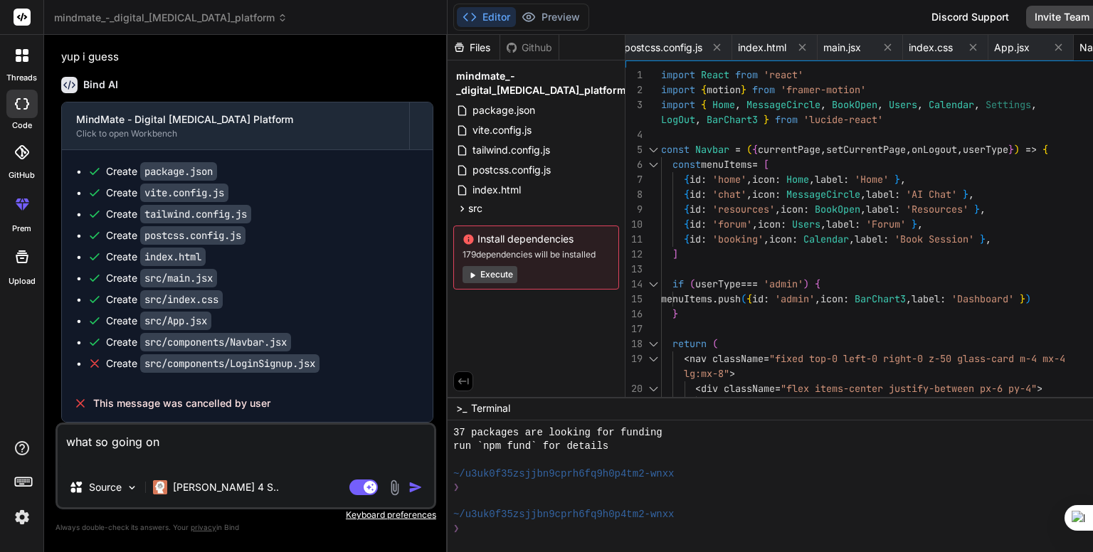
type textarea "what so going on i"
type textarea "x"
type textarea "what so going on in"
type textarea "x"
type textarea "what so going on ins"
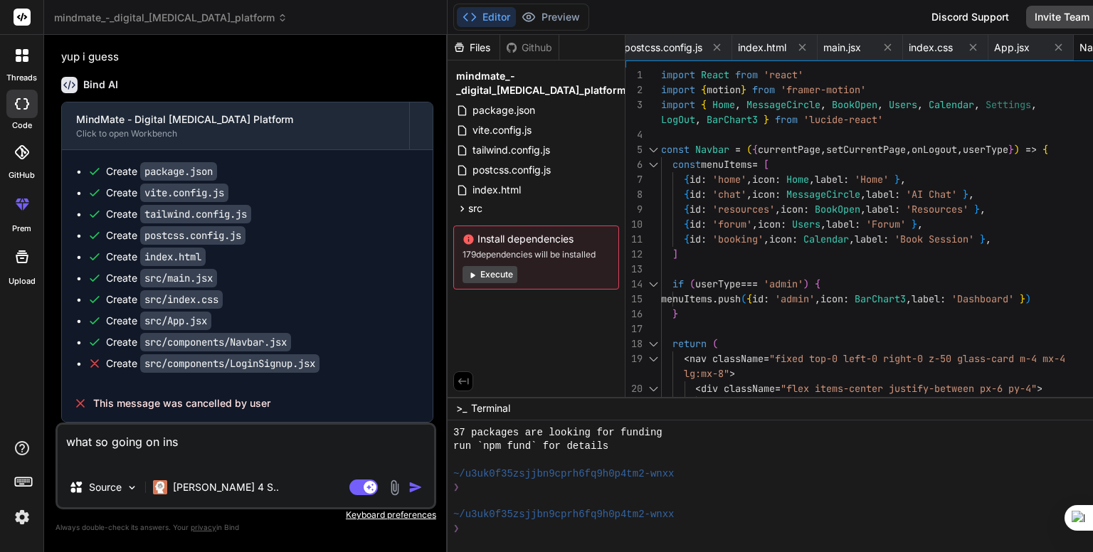
type textarea "x"
type textarea "what so going on inst"
type textarea "x"
type textarea "what so going on insta"
type textarea "x"
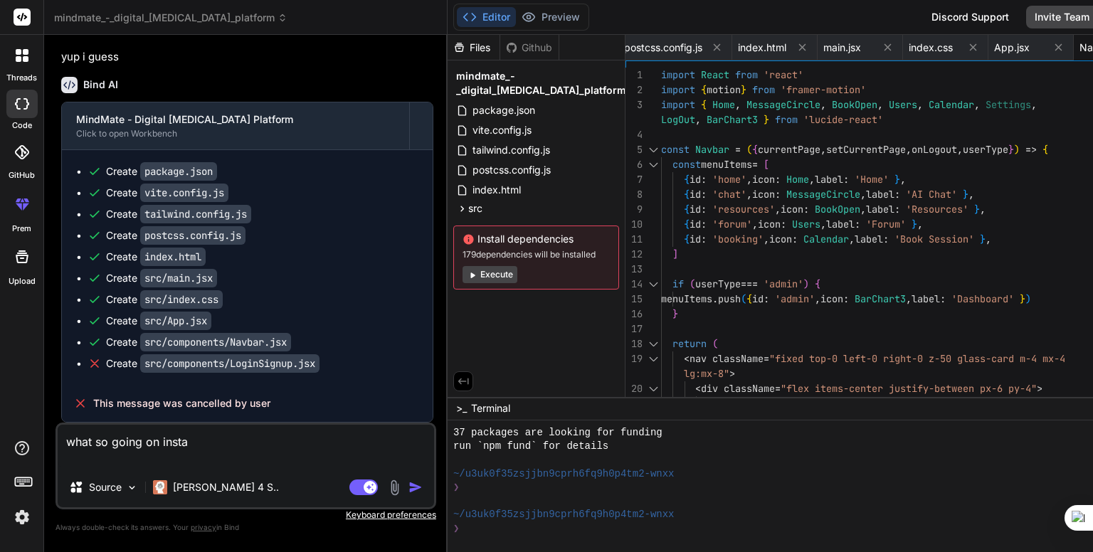
type textarea "what so going on instal"
type textarea "x"
type textarea "what so going on install"
type textarea "x"
type textarea "what so going on install"
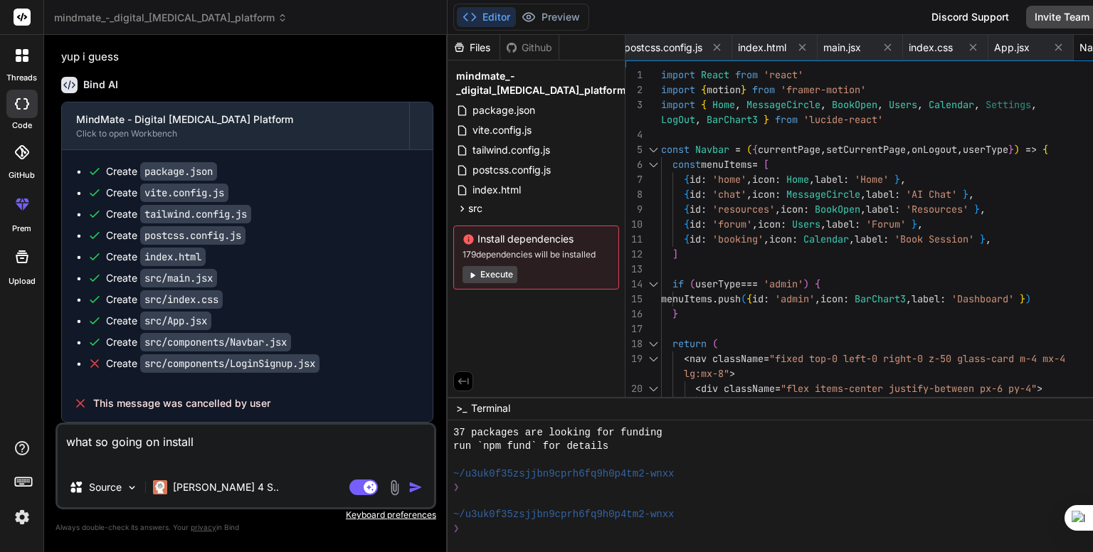
type textarea "x"
type textarea "what so going on install d"
type textarea "x"
type textarea "what so going on install de"
type textarea "x"
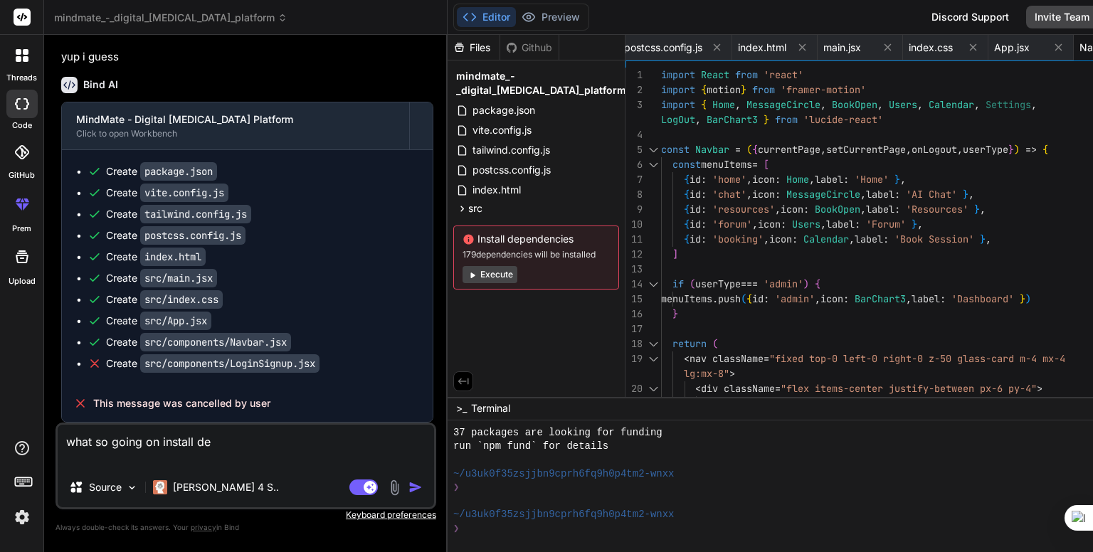
type textarea "what so going on install dep"
type textarea "x"
type textarea "what so going on install depe"
type textarea "x"
type textarea "what so going on install [MEDICAL_DATA]"
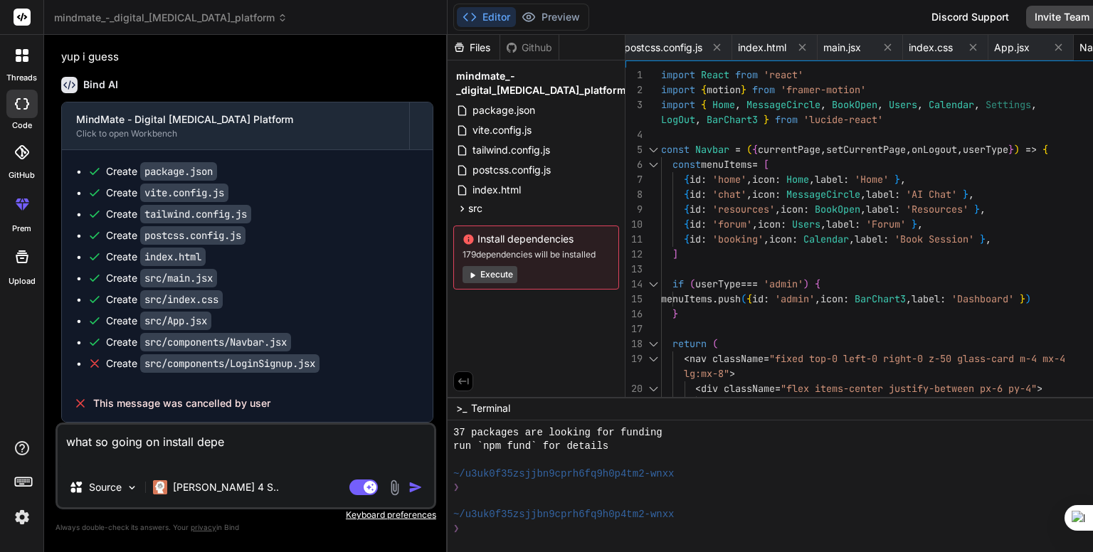
type textarea "x"
type textarea "what so going on install depend"
type textarea "x"
type textarea "what so going on install depende"
type textarea "x"
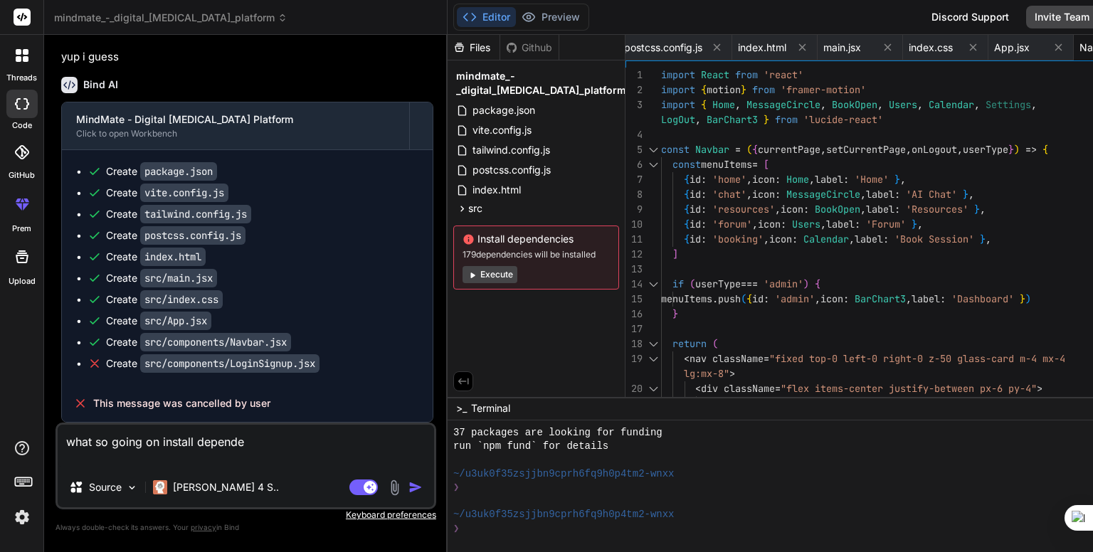
type textarea "what so going on install dependei"
type textarea "x"
type textarea "what so going on install dependein"
type textarea "x"
type textarea "what so going on install dependeinc"
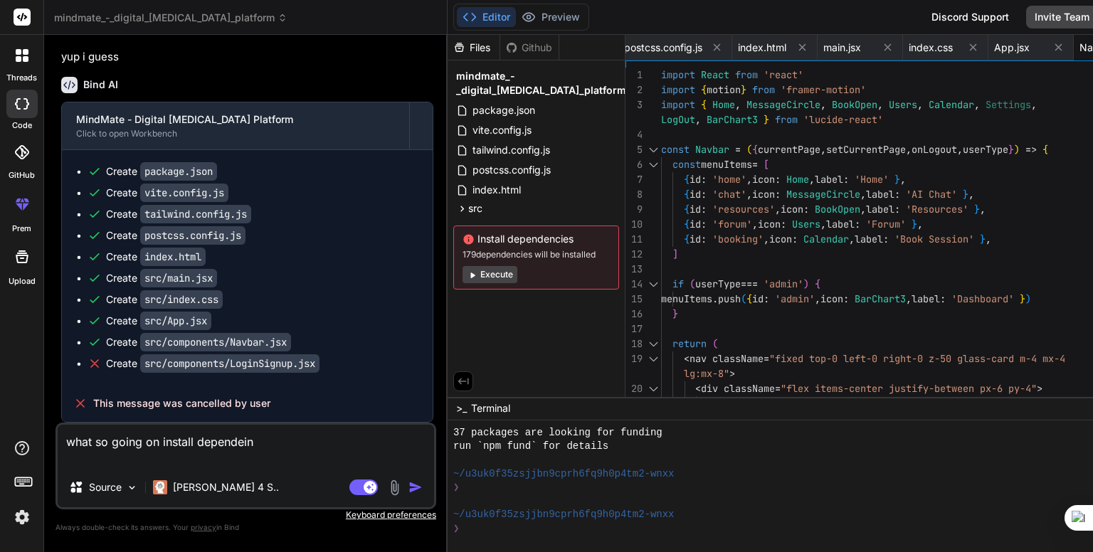
type textarea "x"
type textarea "what so going on install dependeince"
type textarea "x"
type textarea "what so going on install dependeinces"
type textarea "x"
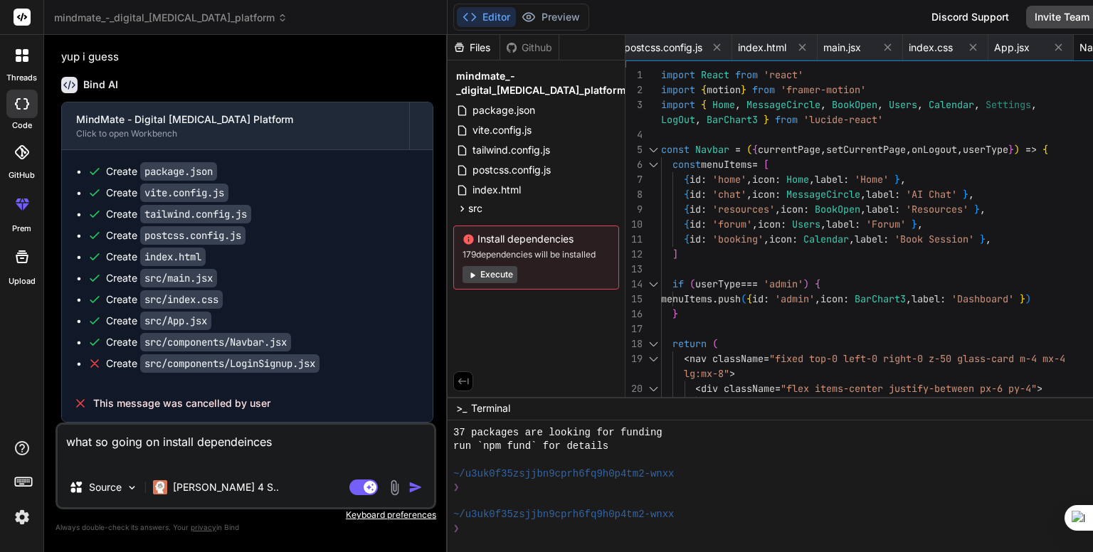
type textarea "what so going on install dependeinces"
type textarea "x"
type textarea "what so going on install dependeinces y"
type textarea "x"
type textarea "what so going on install dependeinces yo"
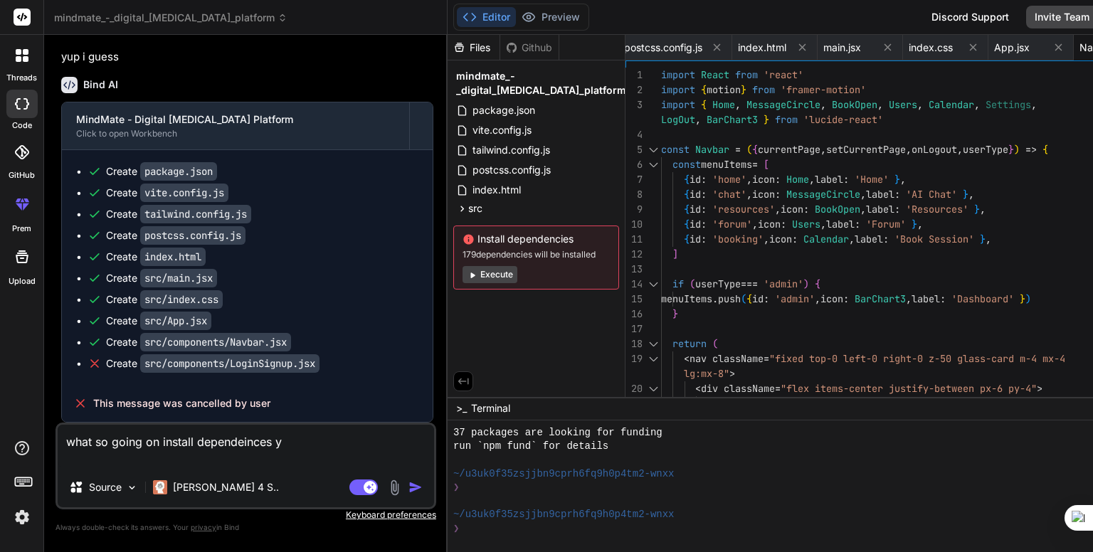
type textarea "x"
type textarea "what so going on install dependeinces you"
type textarea "x"
type textarea "what so going on install dependeinces you"
type textarea "x"
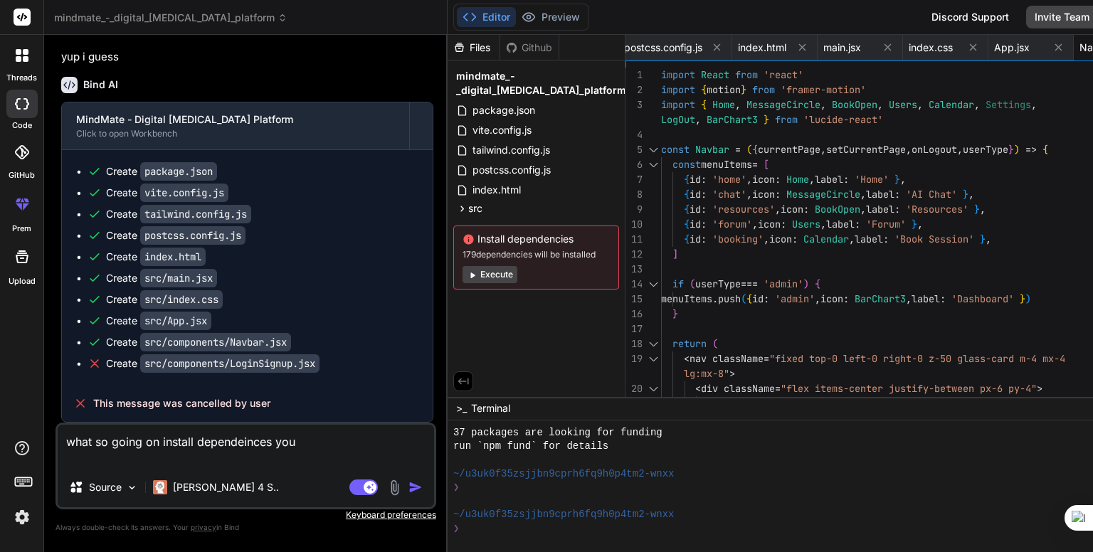
type textarea "what so going on install dependeinces you a"
type textarea "x"
type textarea "what so going on install dependeinces you ar"
type textarea "x"
type textarea "what so going on install dependeinces you are"
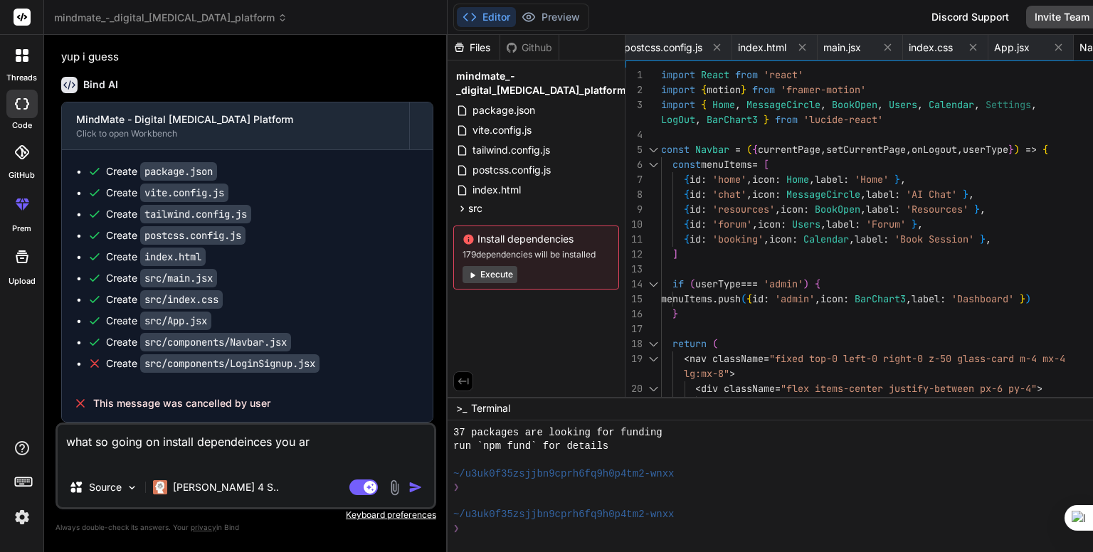
type textarea "x"
type textarea "what so going on install dependeinces you are"
type textarea "x"
type textarea "what so going on install dependeinces you are t"
type textarea "x"
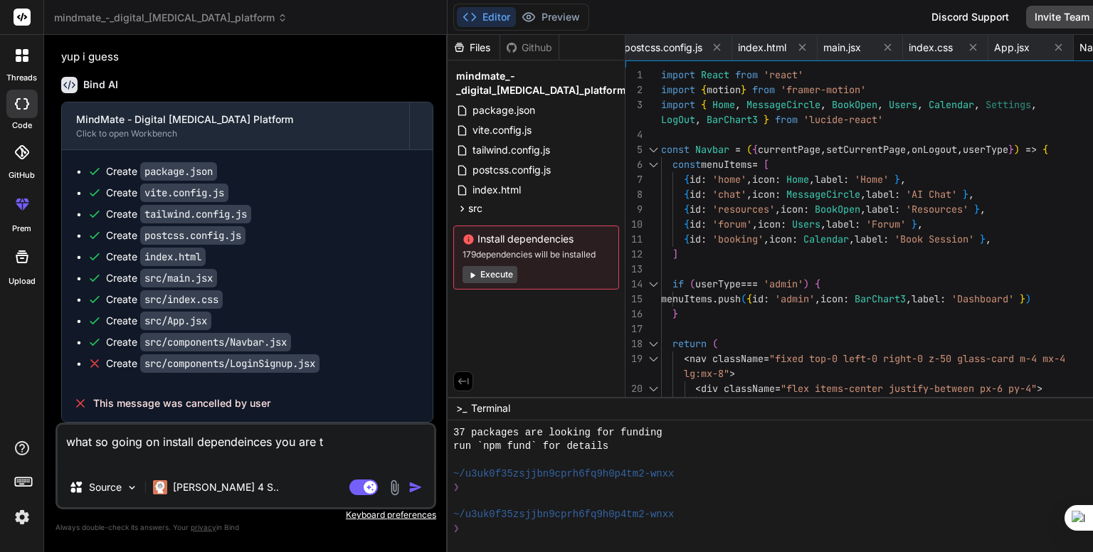
type textarea "what so going on install dependeinces you are ta"
type textarea "x"
type textarea "what so going on install dependeinces you are tak"
type textarea "x"
type textarea "what so going on install dependeinces you are taki"
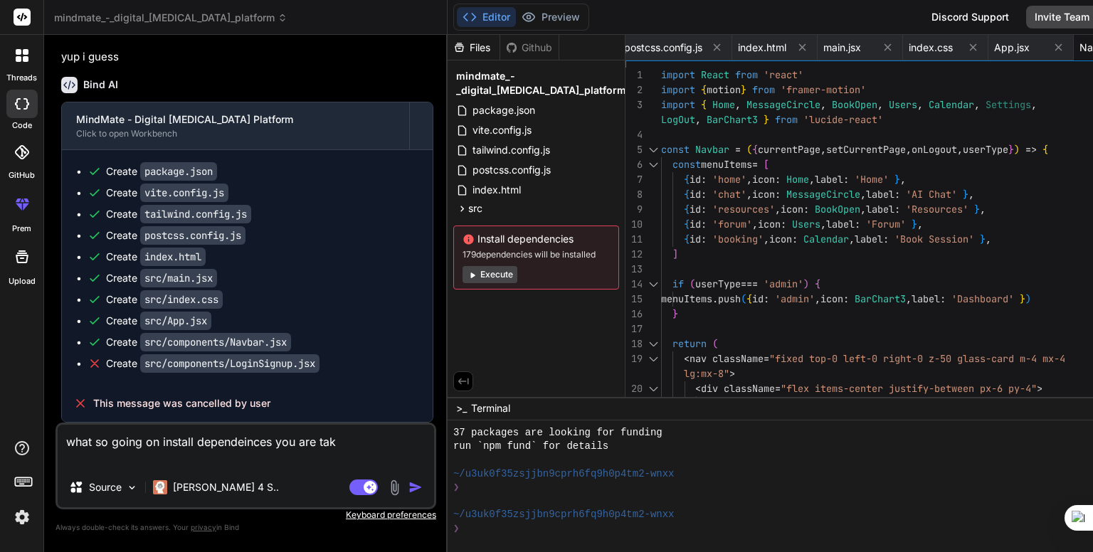
type textarea "x"
type textarea "what so going on install dependeinces you are takin"
type textarea "x"
type textarea "what so going on install dependeinces you are taking"
type textarea "x"
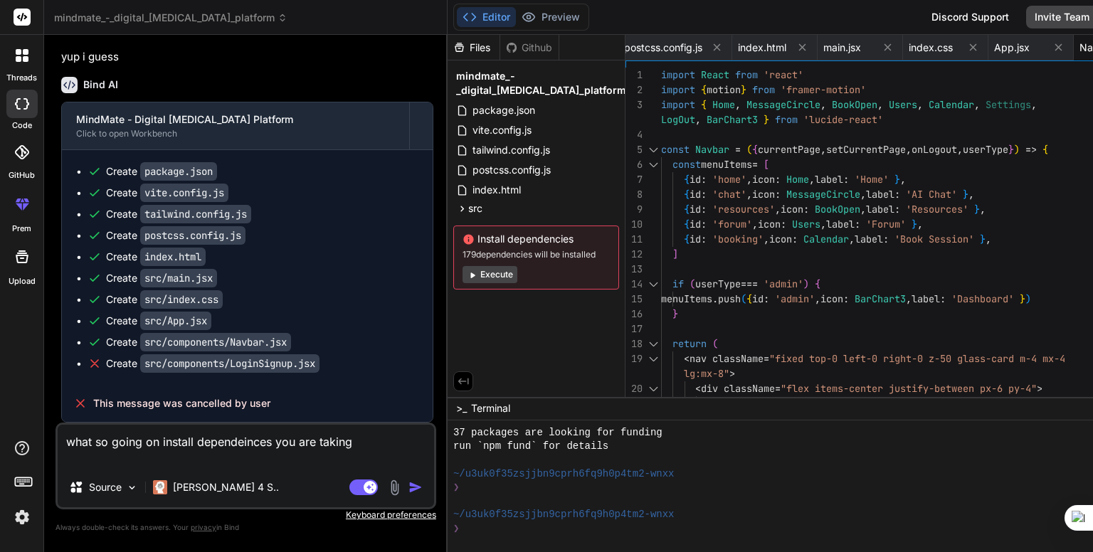
type textarea "what so going on install dependeinces you are taking"
type textarea "x"
type textarea "what so going on install dependeinces you are taking i"
type textarea "x"
type textarea "what so going on install dependeinces you are taking it"
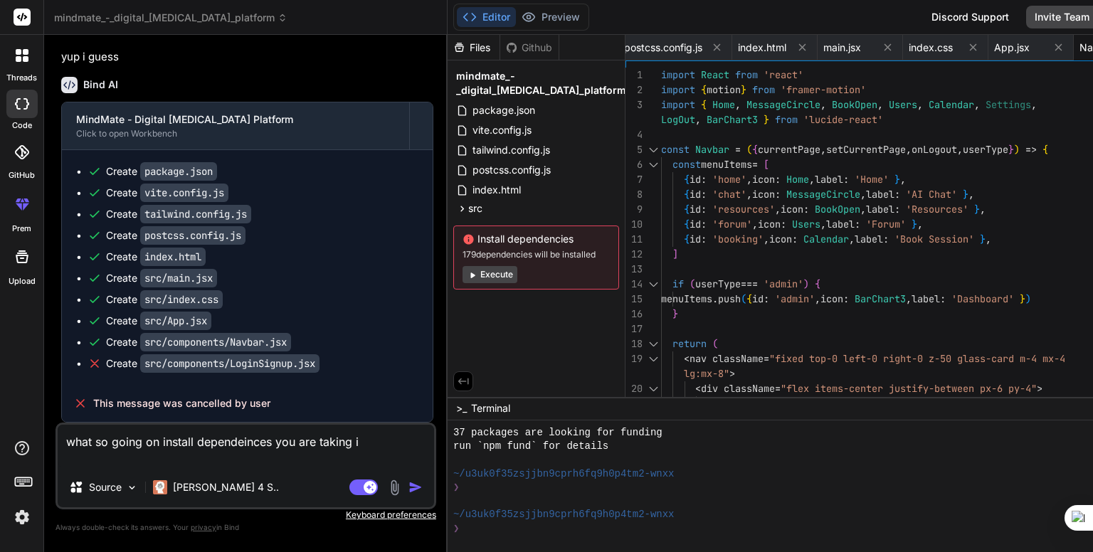
type textarea "x"
type textarea "what so going on install dependeinces you are taking it"
type textarea "x"
type textarea "what so going on install dependeinces you are taking it t"
type textarea "x"
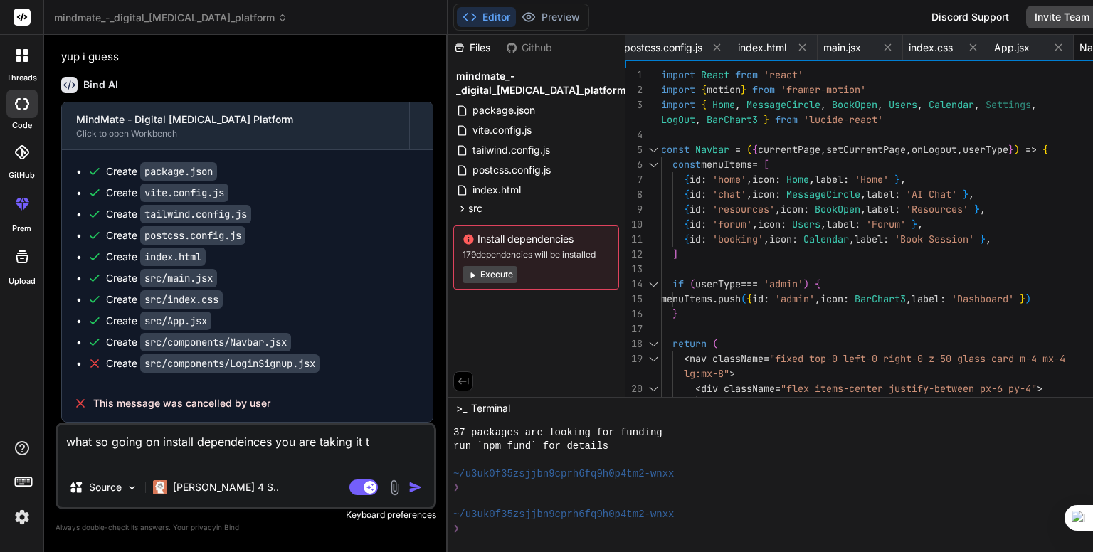
type textarea "what so going on install dependeinces you are taking it to"
type textarea "x"
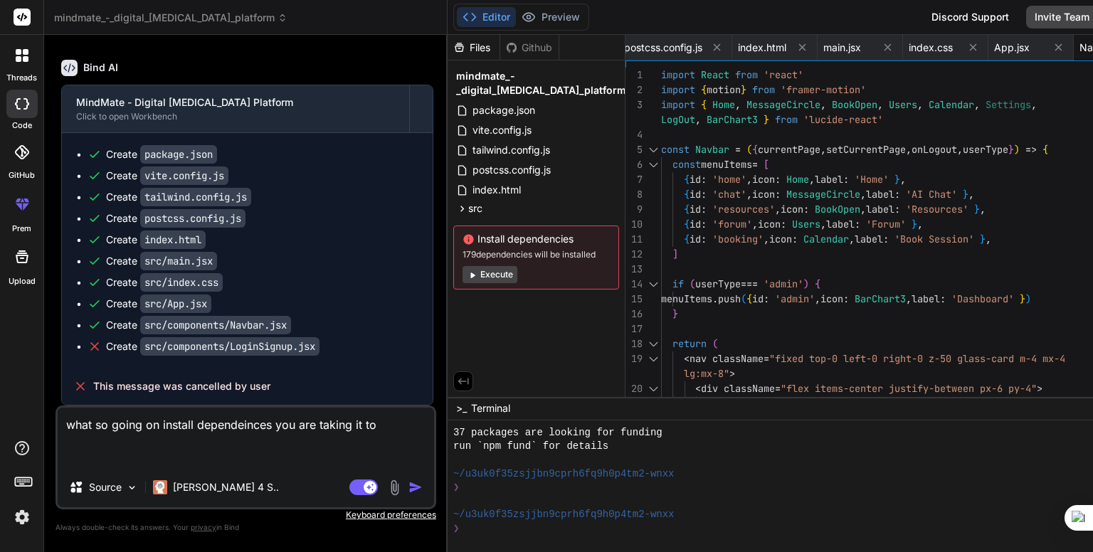
type textarea "what so going on install dependeinces you are taking it to"
type textarea "x"
type textarea "what so going on install dependeinces you are taking it to d"
type textarea "x"
type textarea "what so going on install dependeinces you are taking it to do"
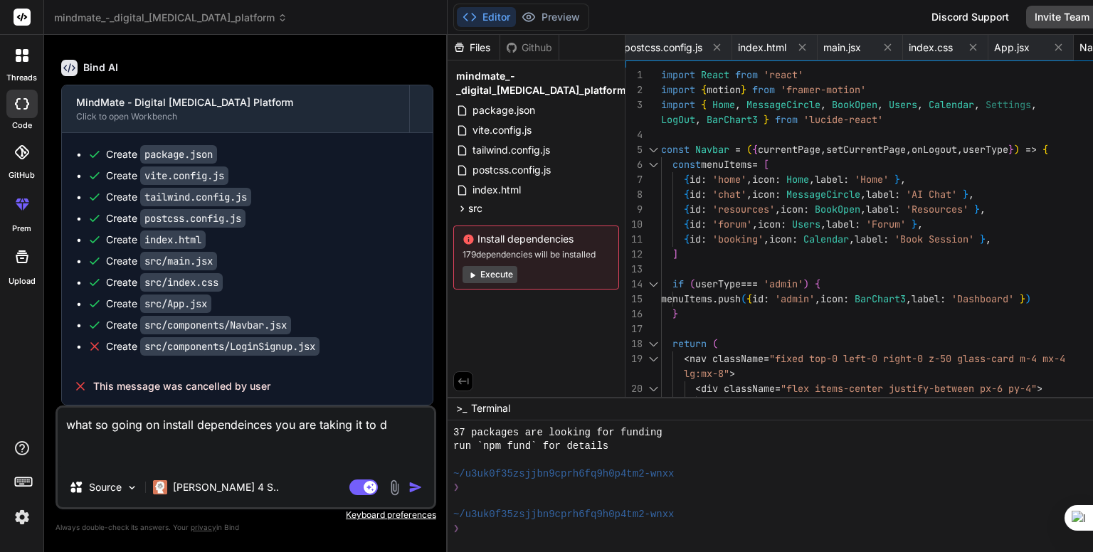
type textarea "x"
type textarea "what so going on install dependeinces you are taking it to do"
type textarea "x"
type textarea "what so going on install dependeinces you are taking it to do m"
type textarea "x"
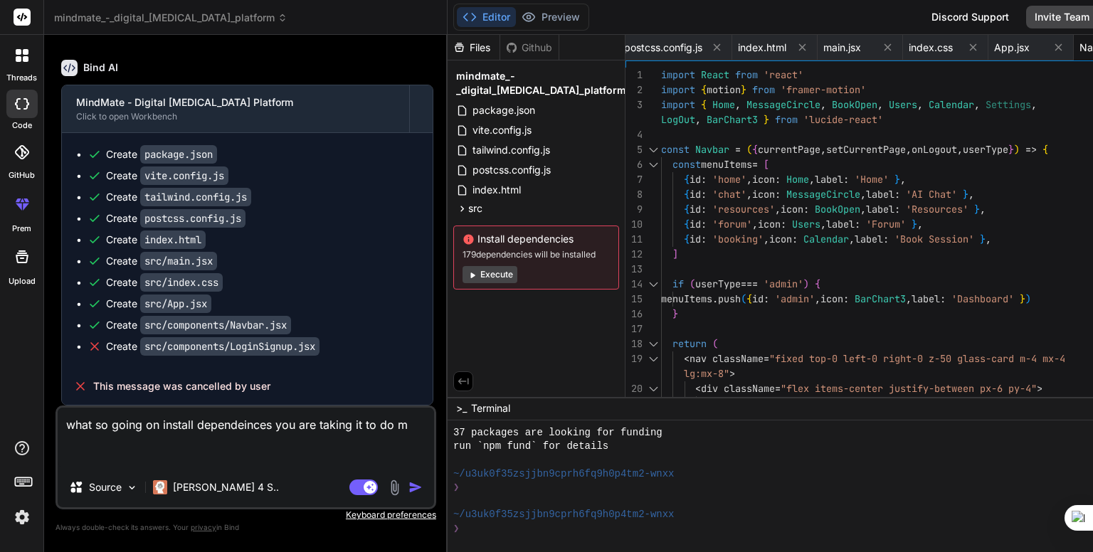
type textarea "what so going on install dependeinces you are taking it to do ma"
type textarea "x"
type textarea "what so going on install dependeinces you are taking it to do man"
type textarea "x"
type textarea "what so going on install dependeinces you are taking it to do manu"
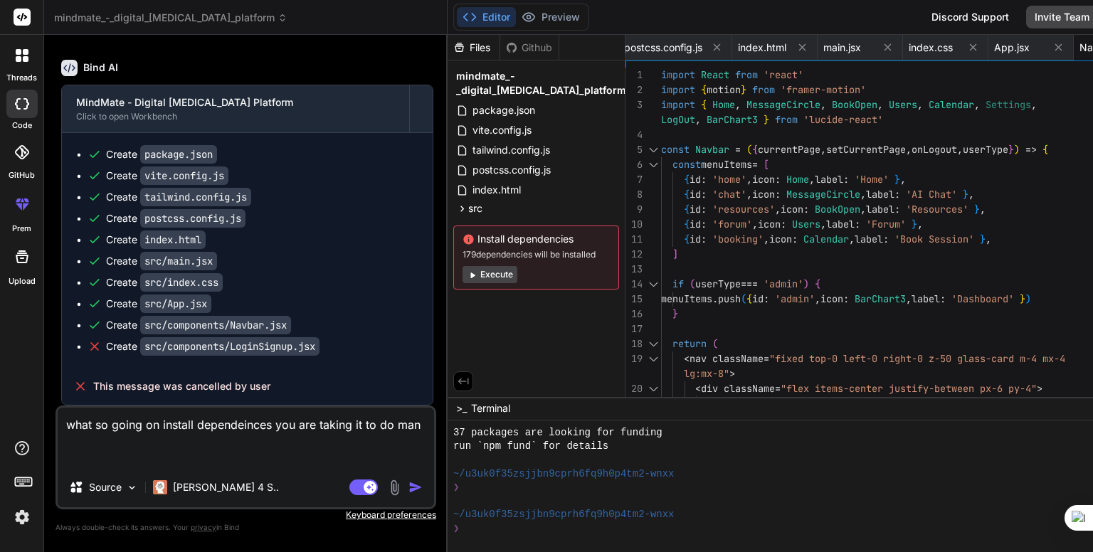
type textarea "x"
type textarea "what so going on install dependeinces you are taking it to do manua"
type textarea "x"
type textarea "what so going on install dependeinces you are taking it to do manual"
type textarea "x"
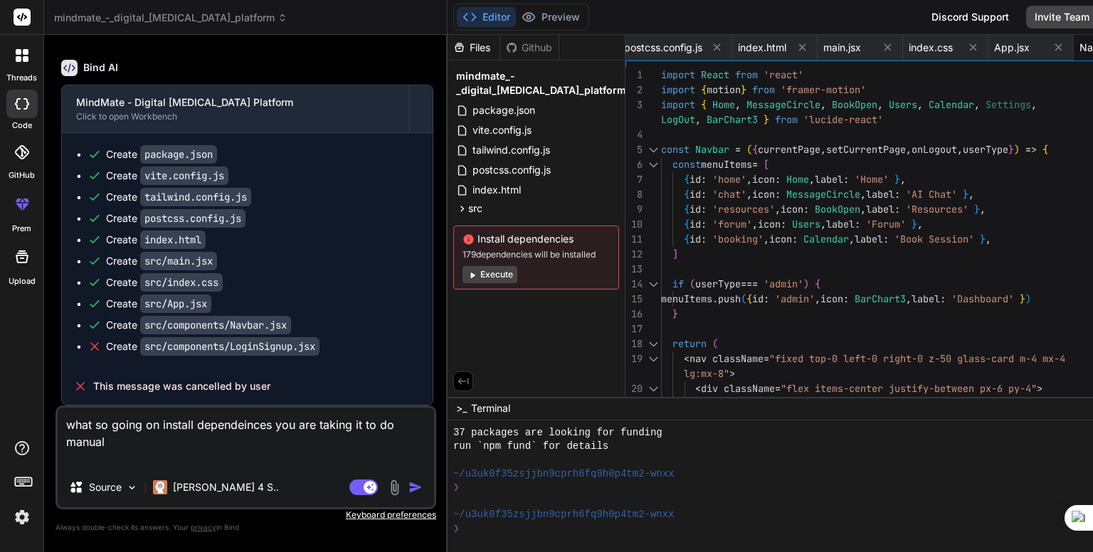
type textarea "what so going on install dependeinces you are taking it to do manuall"
type textarea "x"
type textarea "what so going on install dependeinces you are taking it to do manually"
type textarea "x"
type textarea "what so going on install dependeinces you are taking it to do manually"
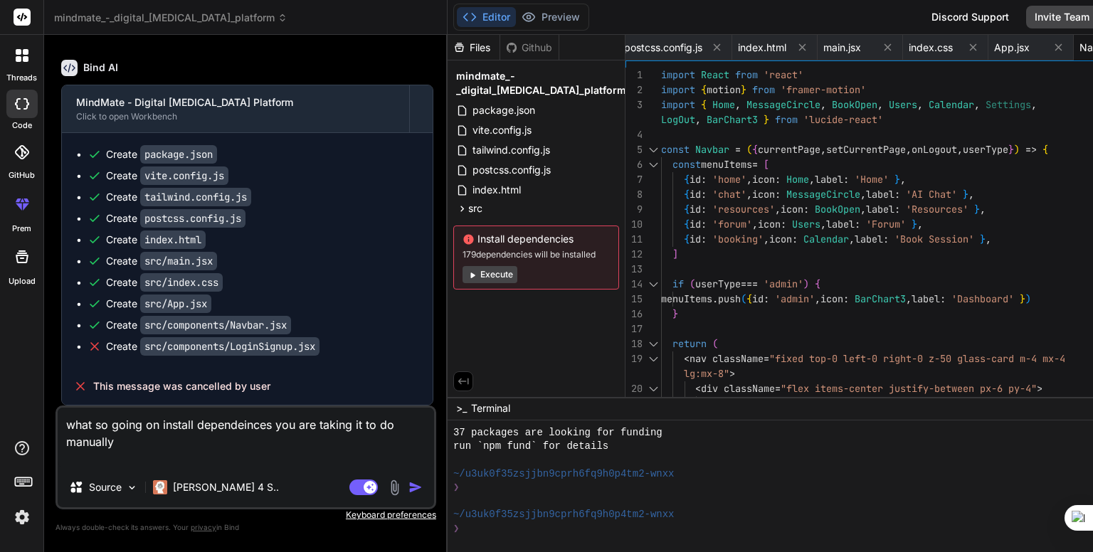
type textarea "x"
type textarea "what so going on install dependeinces you are taking it to do manually d"
type textarea "x"
type textarea "what so going on install dependeinces you are taking it to do manually do"
type textarea "x"
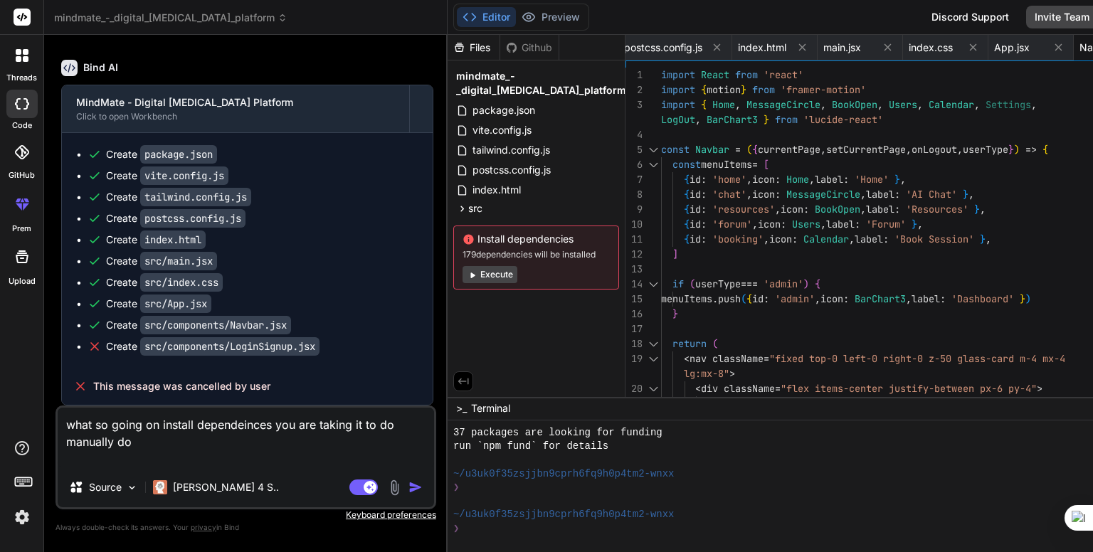
type textarea "what so going on install dependeinces you are taking it to do manually do"
type textarea "x"
type textarea "what so going on install dependeinces you are taking it to do manually do e"
type textarea "x"
type textarea "what so going on install dependeinces you are taking it to do manually do ev"
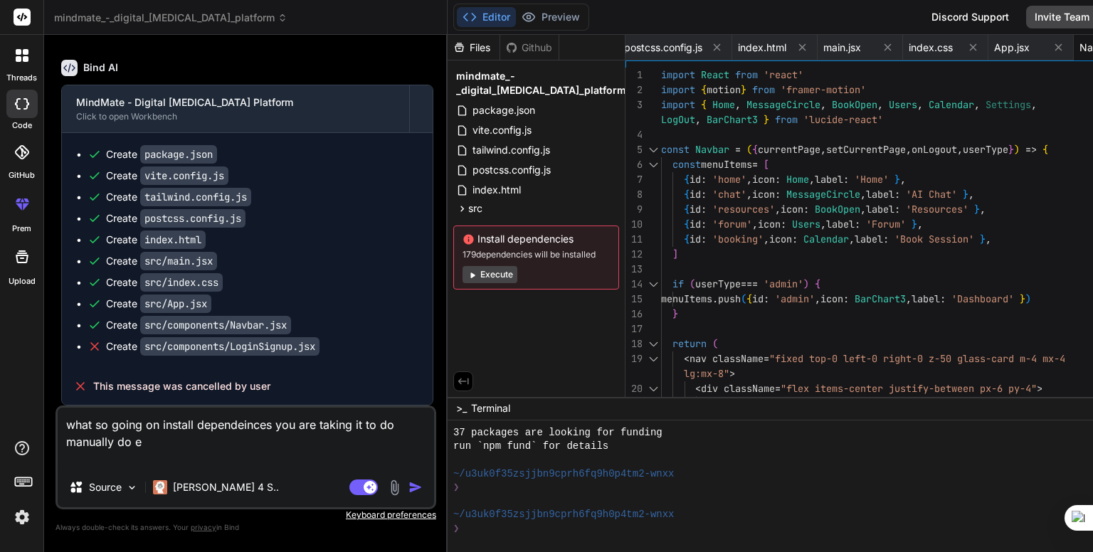
type textarea "x"
type textarea "what so going on install dependeinces you are taking it to do manually do eve"
type textarea "x"
type textarea "what so going on install dependeinces you are taking it to do manually do ever"
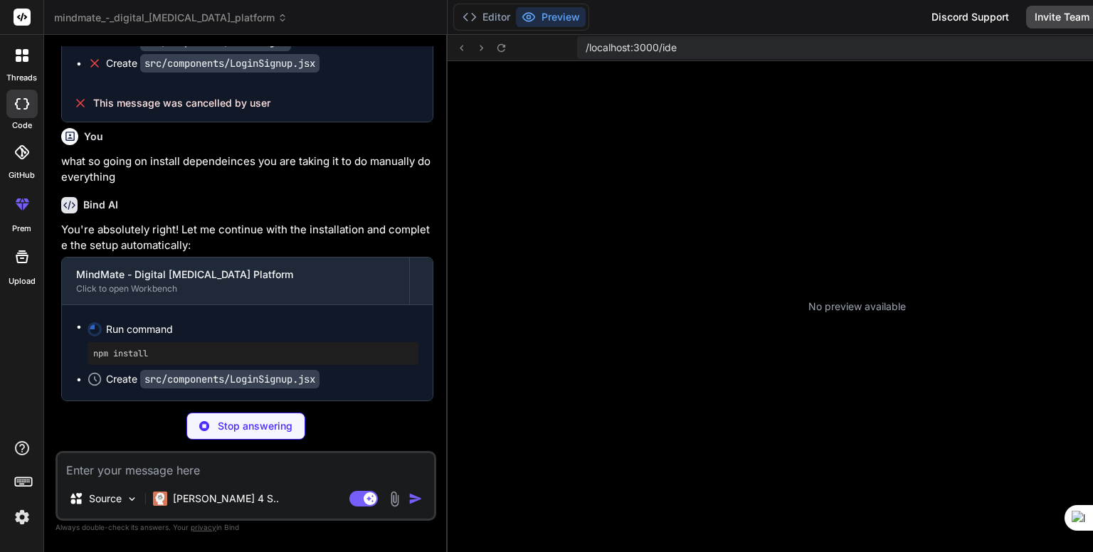
scroll to position [1611, 0]
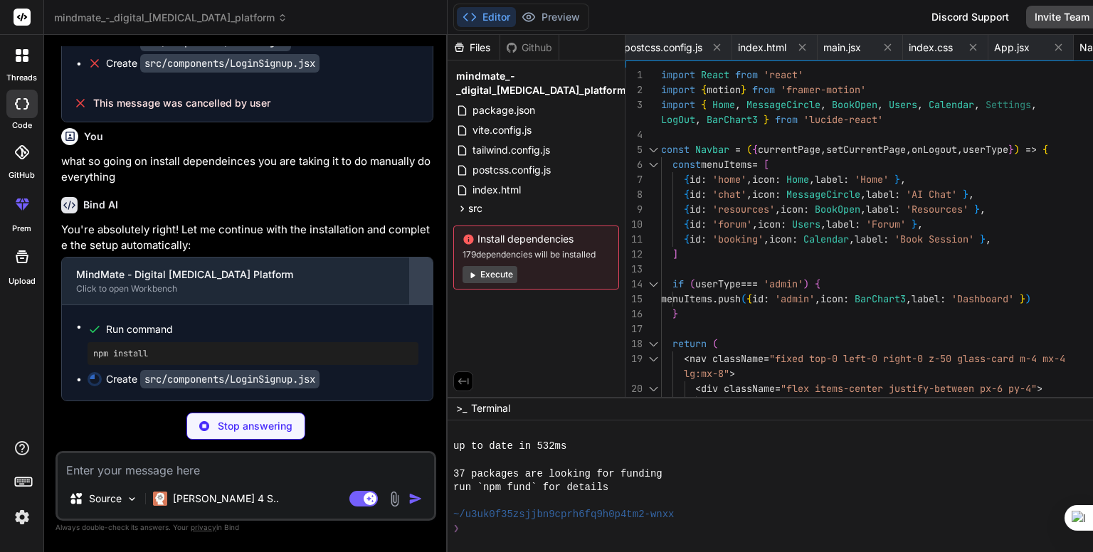
click at [410, 293] on div at bounding box center [421, 281] width 23 height 23
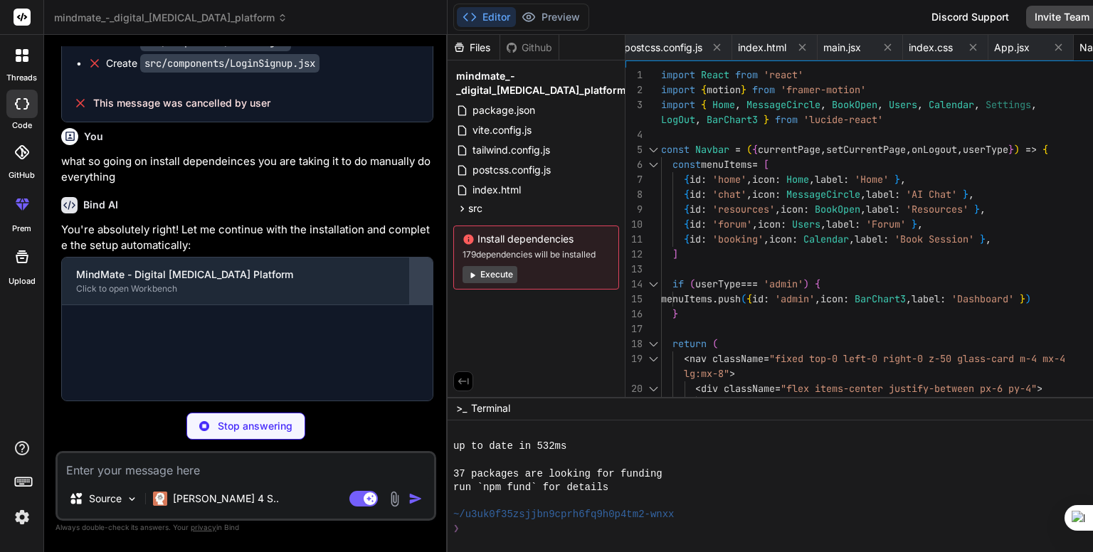
scroll to position [1514, 0]
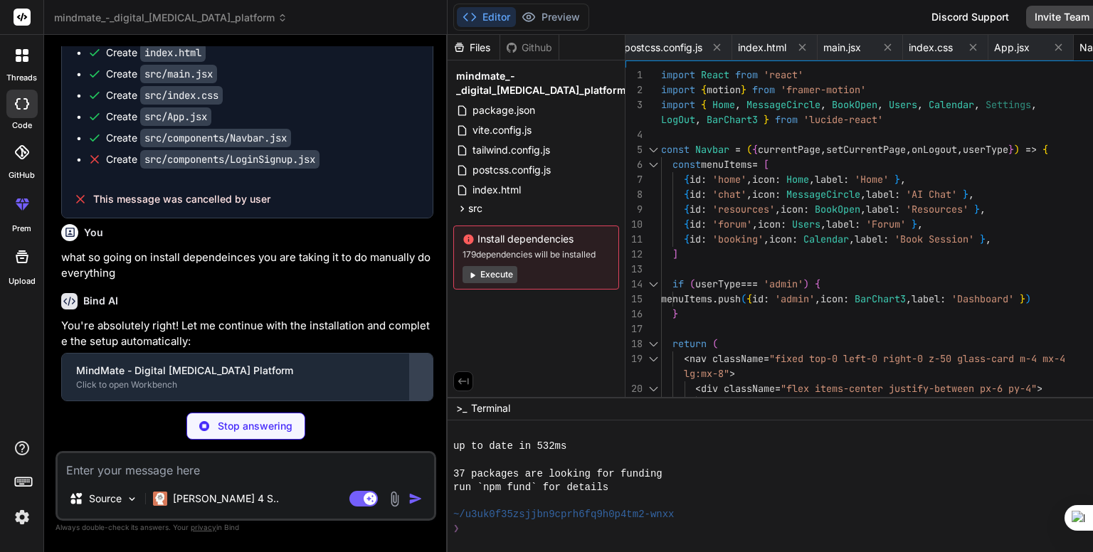
click at [410, 386] on div at bounding box center [421, 377] width 23 height 23
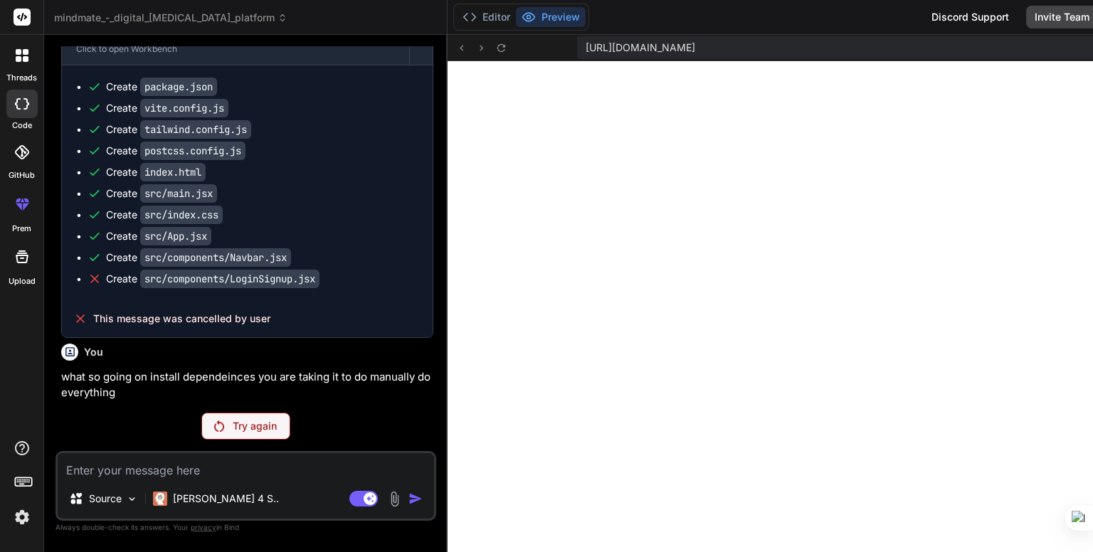
scroll to position [1395, 0]
click at [233, 428] on p "Try again" at bounding box center [255, 426] width 44 height 14
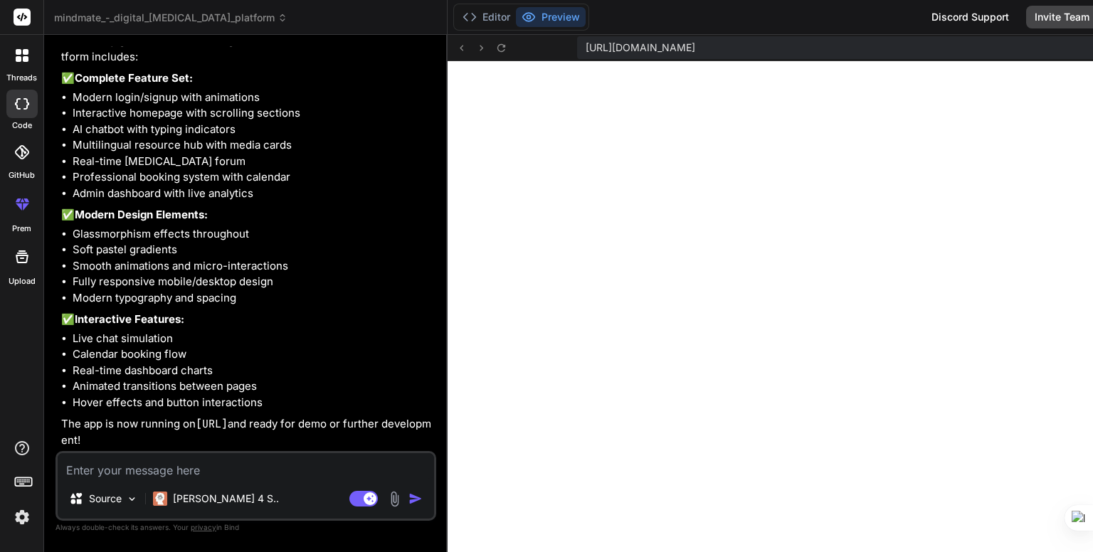
scroll to position [4468, 0]
click at [273, 473] on textarea at bounding box center [246, 466] width 376 height 26
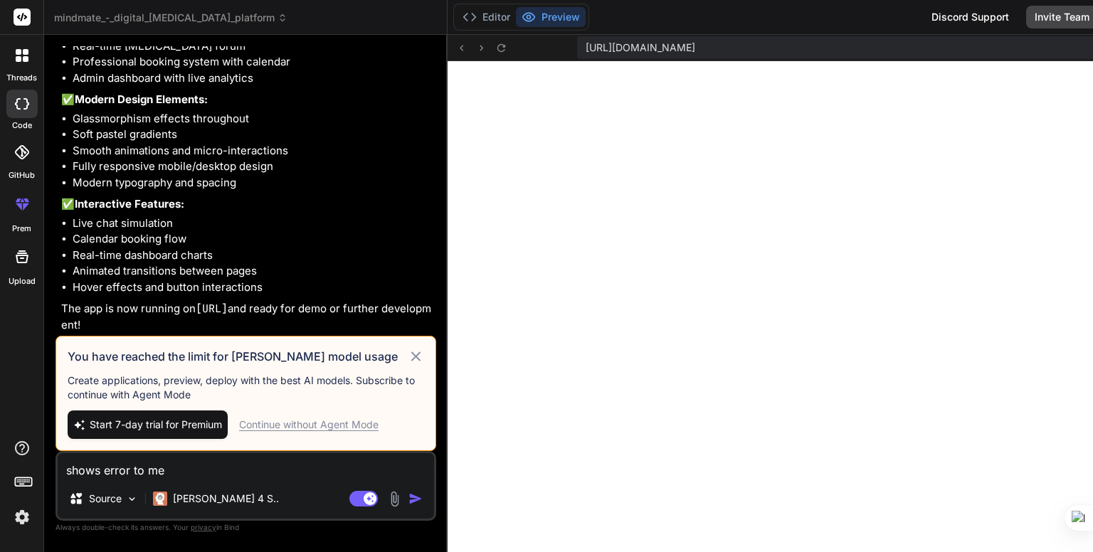
click at [408, 362] on icon at bounding box center [416, 356] width 16 height 17
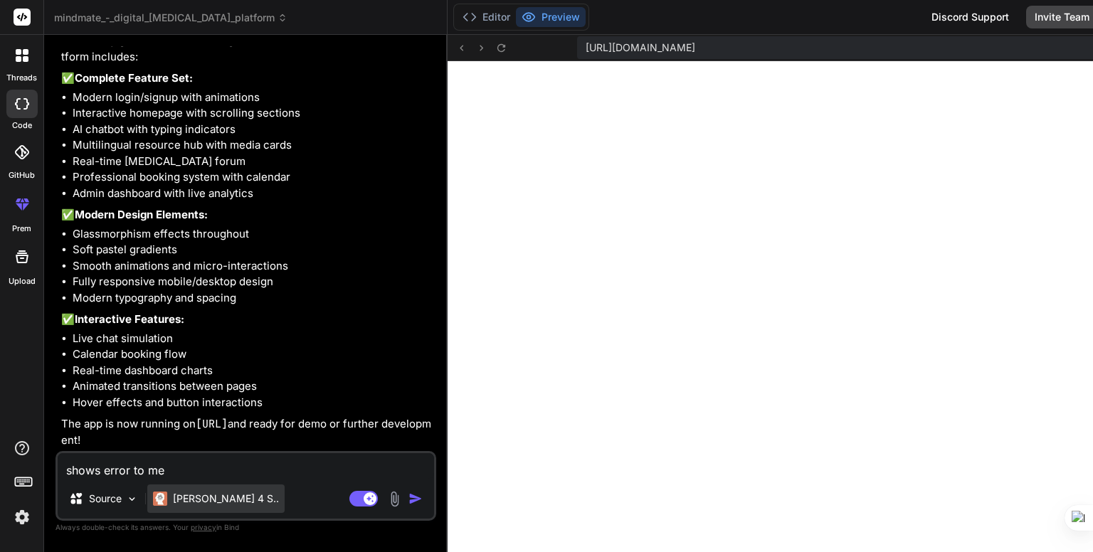
click at [186, 490] on div "[PERSON_NAME] 4 S.." at bounding box center [215, 499] width 137 height 28
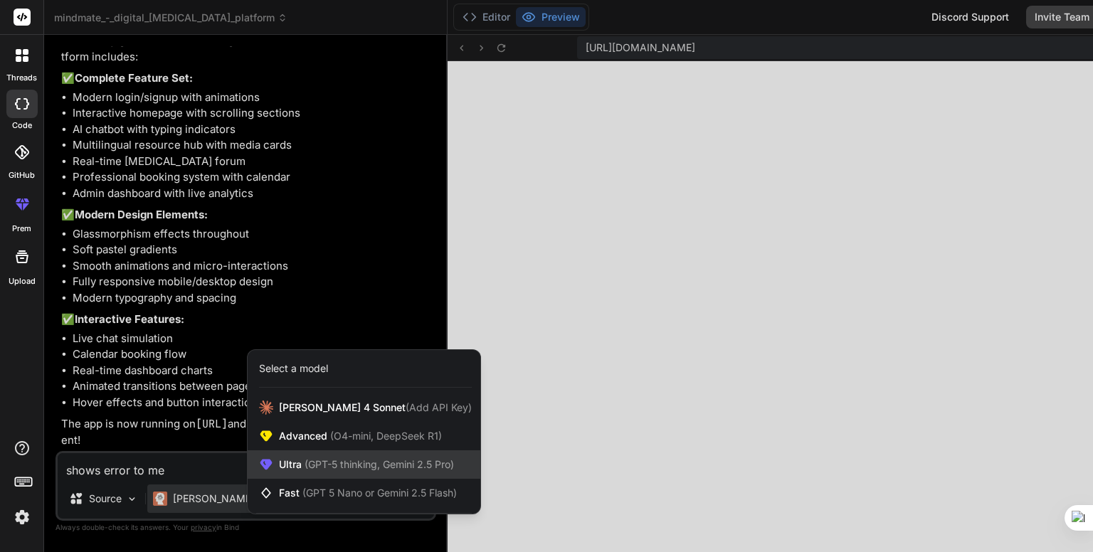
click at [301, 458] on span "Ultra (GPT-5 thinking, Gemini 2.5 Pro)" at bounding box center [366, 465] width 175 height 14
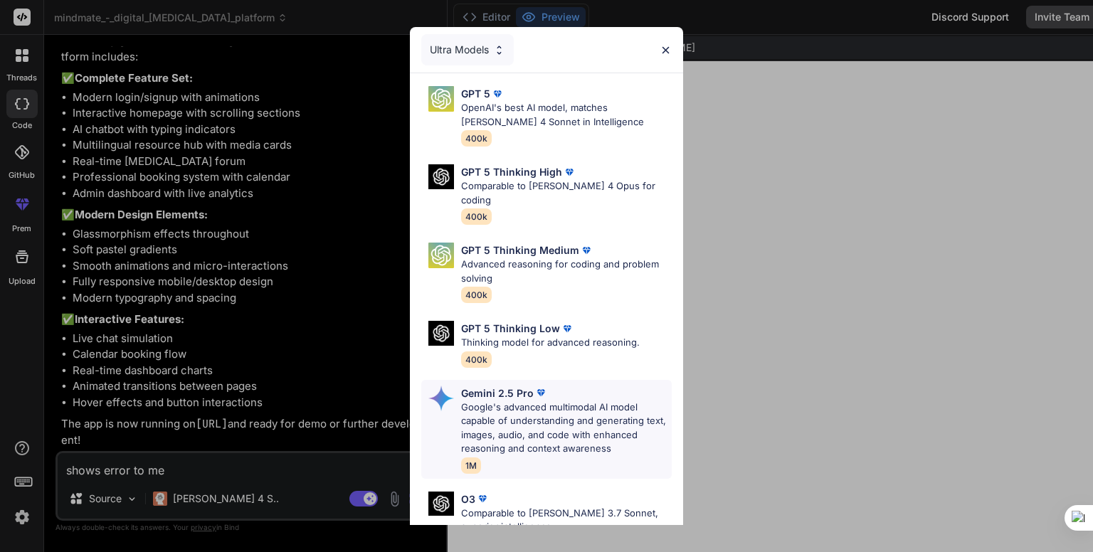
scroll to position [157, 0]
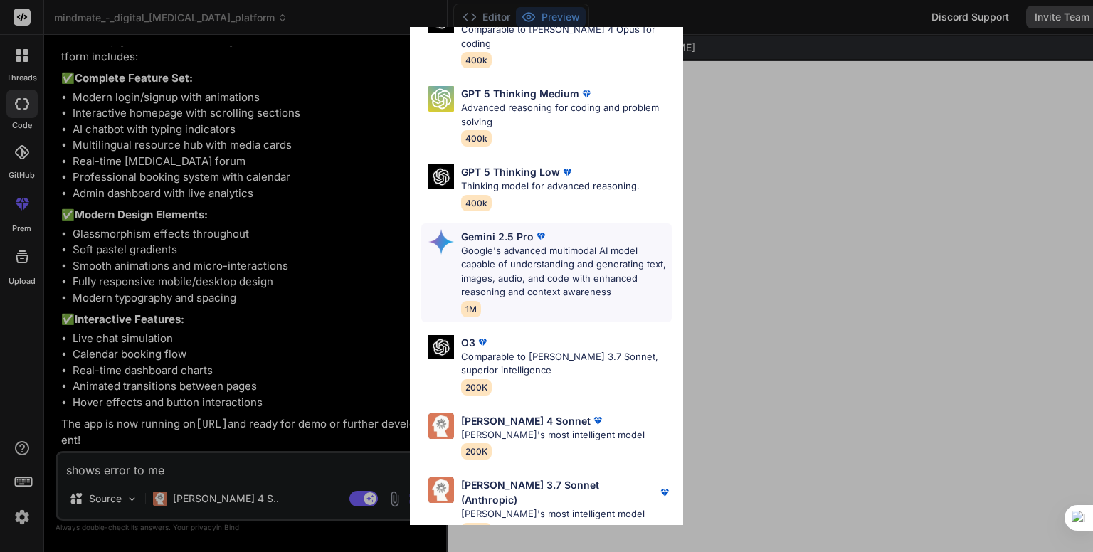
click at [564, 244] on p "Google's advanced multimodal AI model capable of understanding and generating t…" at bounding box center [566, 272] width 211 height 56
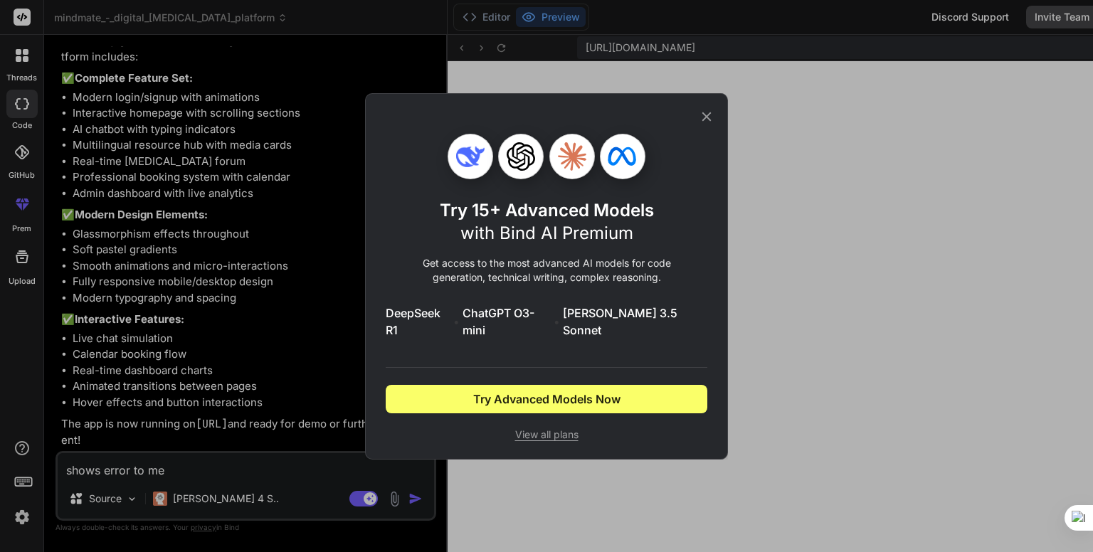
click at [703, 121] on icon at bounding box center [706, 116] width 9 height 9
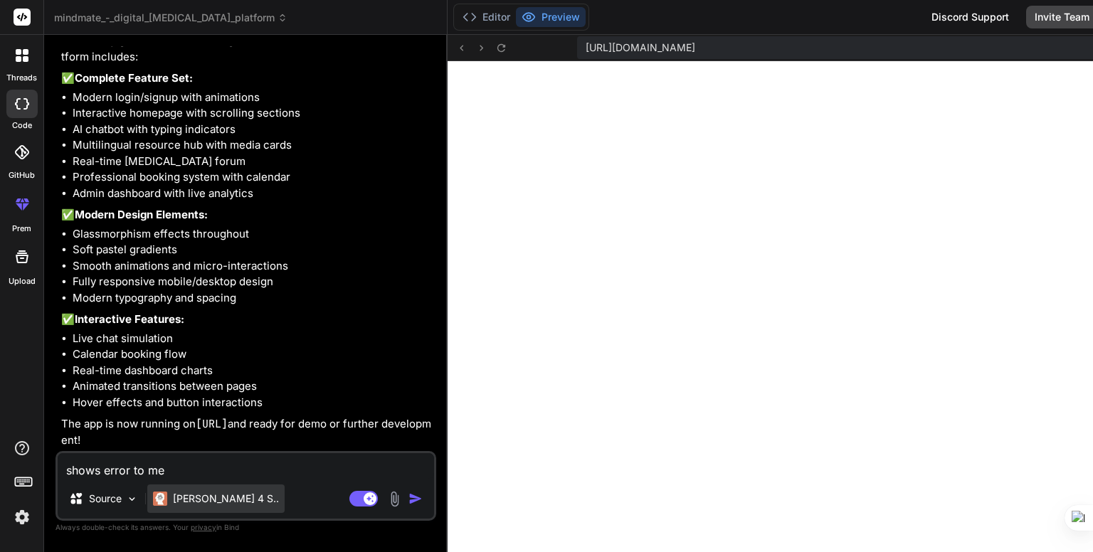
click at [182, 505] on p "[PERSON_NAME] 4 S.." at bounding box center [226, 499] width 106 height 14
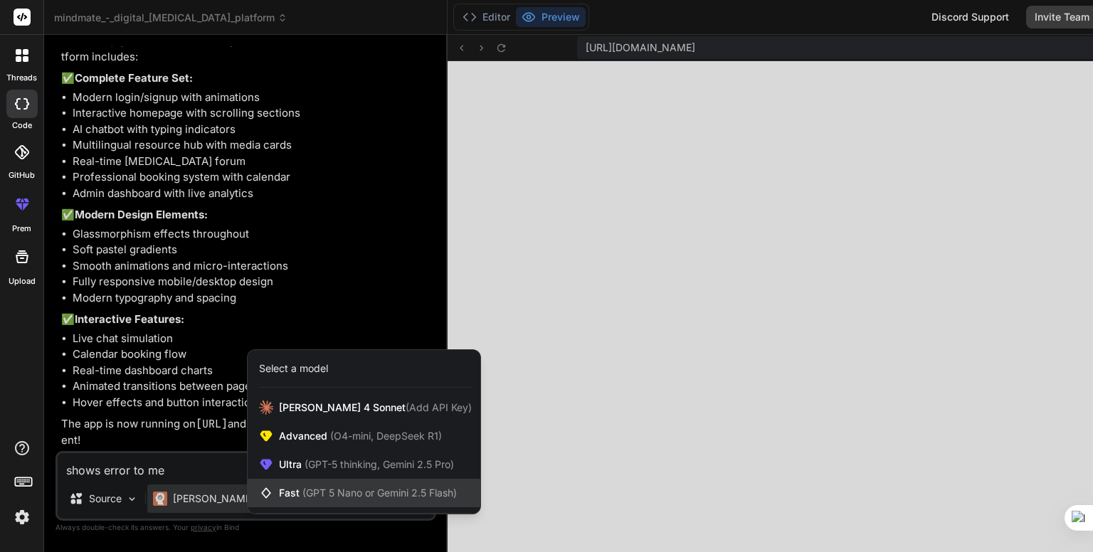
click at [288, 497] on span "Fast (GPT 5 Nano or Gemini 2.5 Flash)" at bounding box center [368, 493] width 178 height 14
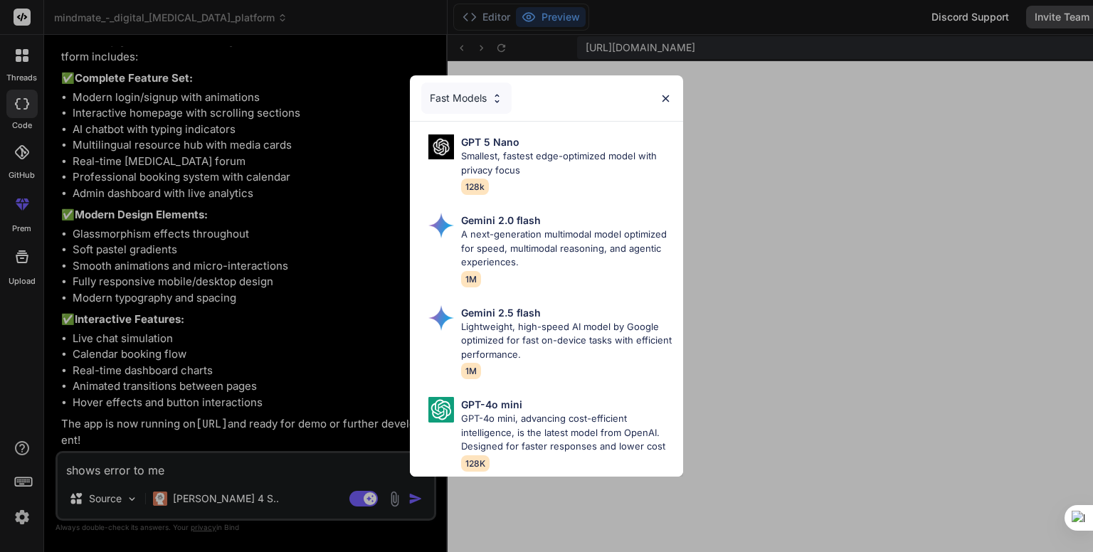
click at [288, 497] on div "Fast Models GPT 5 Nano Smallest, fastest edge-optimized model with privacy focu…" at bounding box center [546, 276] width 1093 height 552
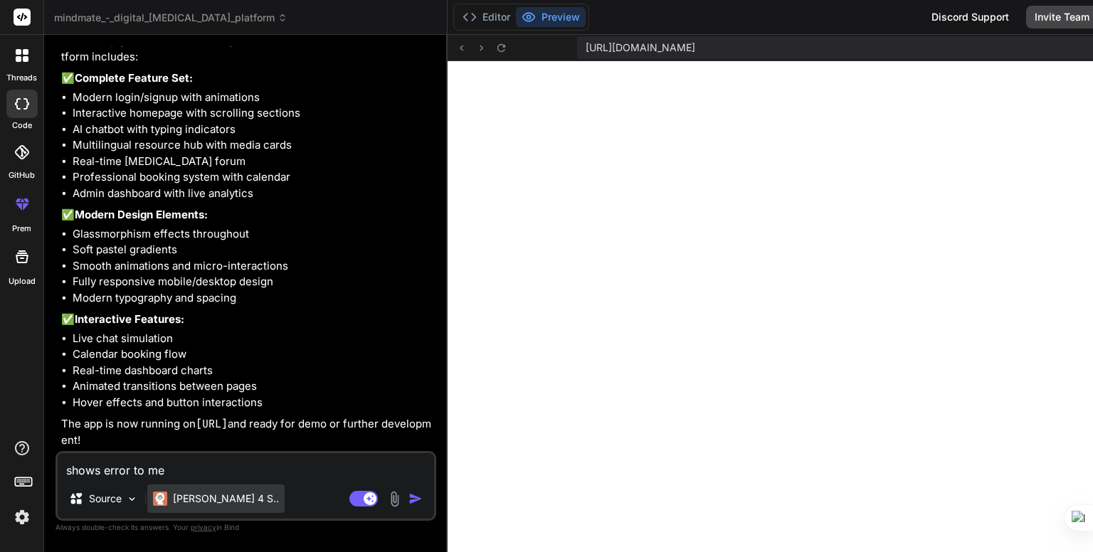
click at [207, 492] on p "[PERSON_NAME] 4 S.." at bounding box center [226, 499] width 106 height 14
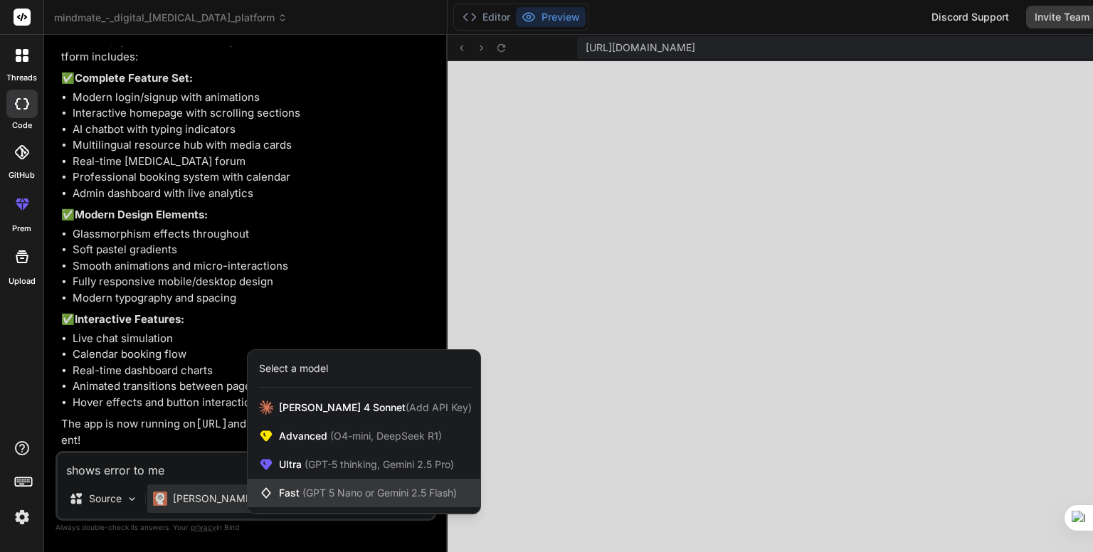
click at [372, 485] on div "Fast (GPT 5 Nano or Gemini 2.5 Flash)" at bounding box center [364, 493] width 233 height 28
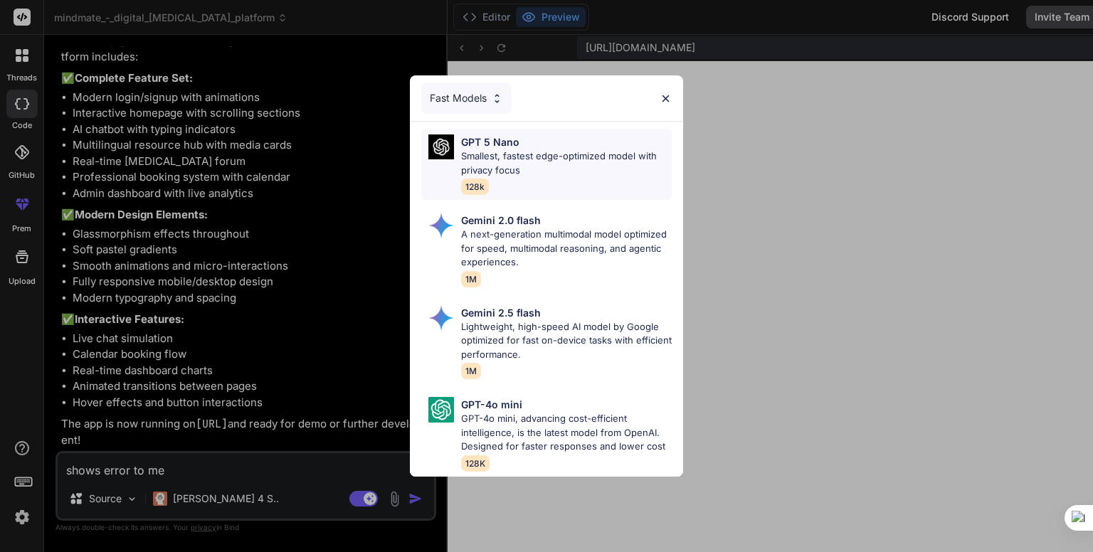
click at [497, 135] on p "GPT 5 Nano" at bounding box center [490, 142] width 58 height 15
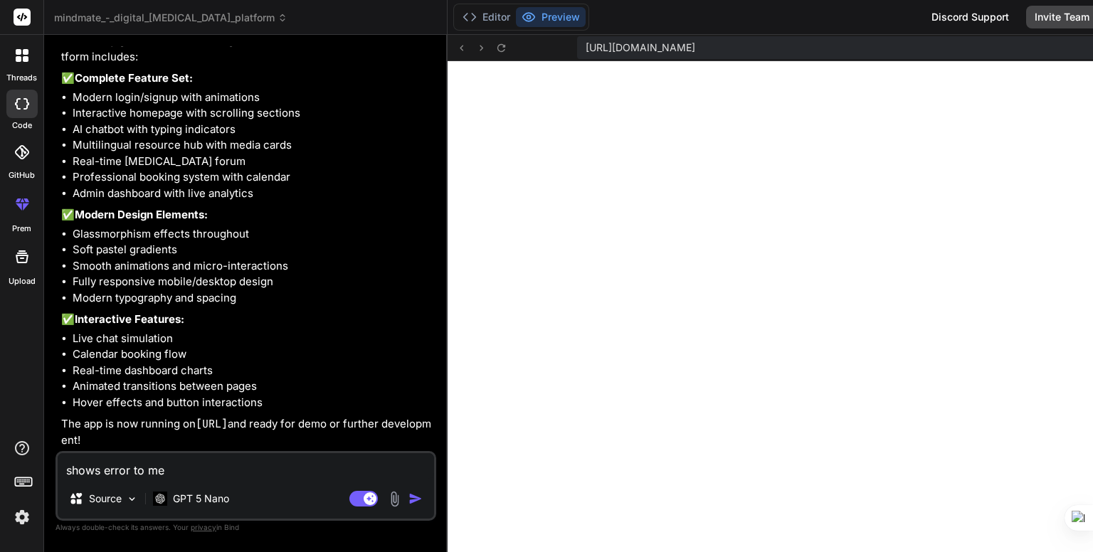
click at [194, 472] on textarea "shows error to me" at bounding box center [246, 466] width 376 height 26
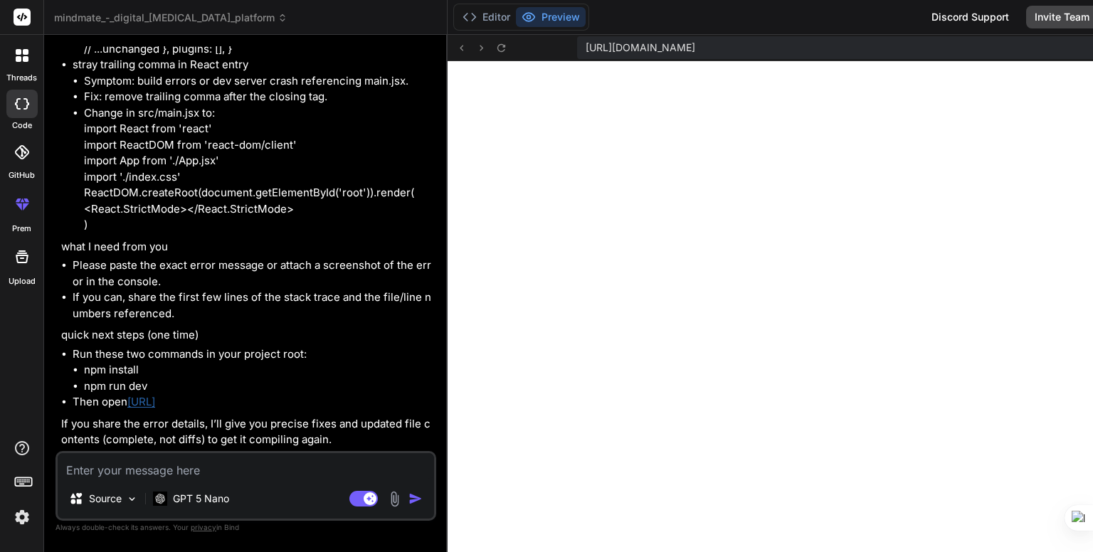
scroll to position [2802, 0]
click at [312, 453] on div "Source GPT 5 Nano Agent Mode. When this toggle is activated, AI automatically m…" at bounding box center [246, 486] width 381 height 70
click at [162, 498] on img at bounding box center [160, 499] width 14 height 14
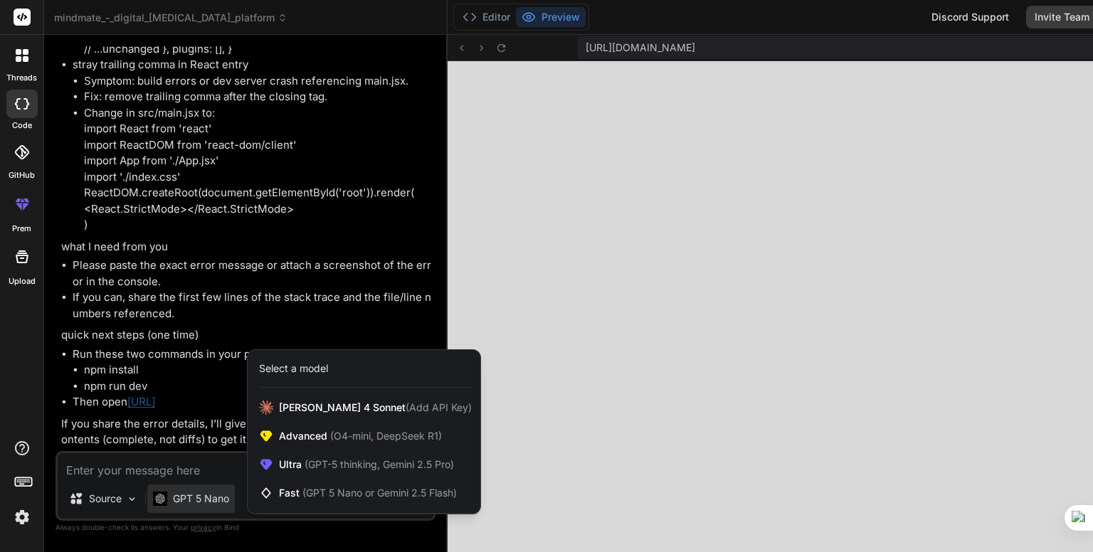
click at [162, 498] on div at bounding box center [546, 276] width 1093 height 552
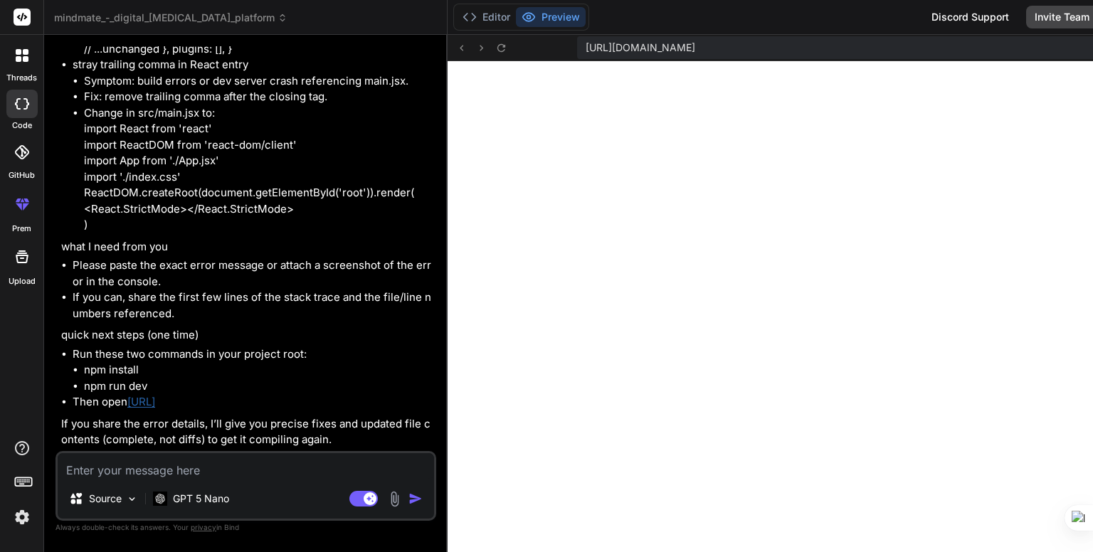
click at [171, 473] on textarea at bounding box center [246, 466] width 376 height 26
paste textarea "[plugin:vite:css] [postcss] /home/u3uk0f35zsjjbn9cprh6fq9h0p4tm2-wnxx/src/index…"
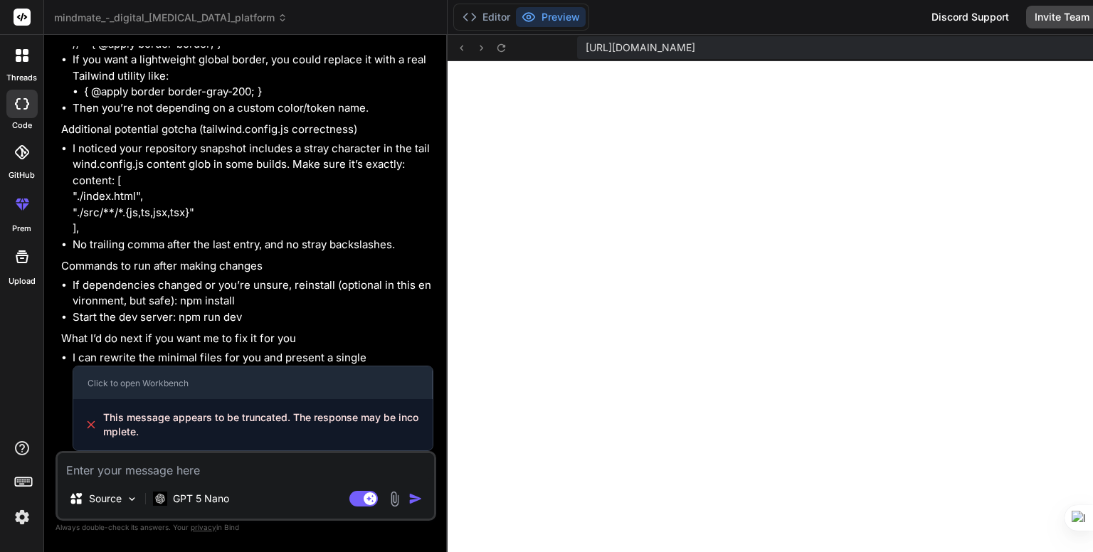
scroll to position [4555, 0]
click at [457, 10] on button "Editor" at bounding box center [486, 17] width 59 height 20
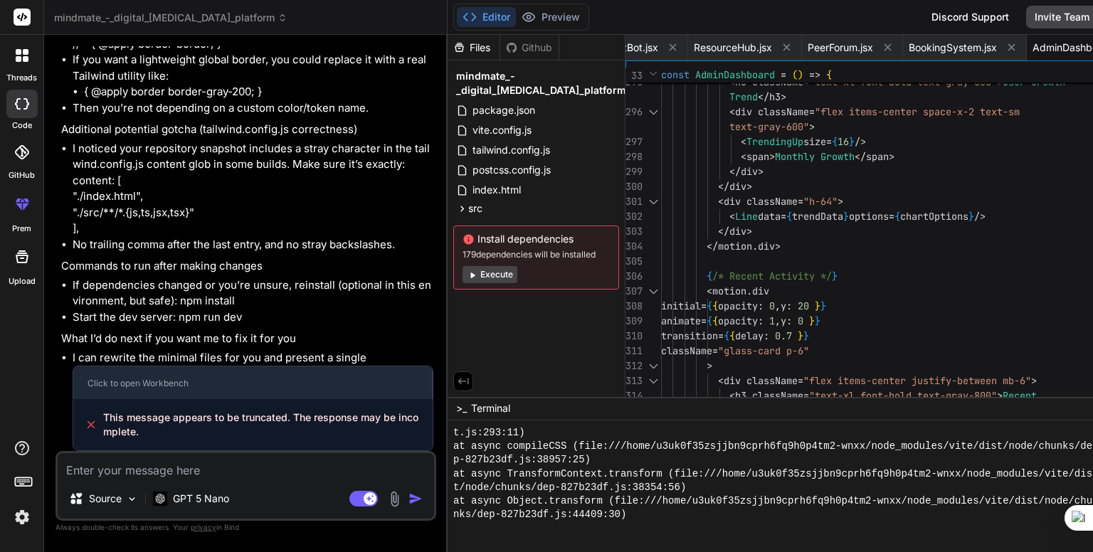
click at [463, 277] on button "Execute" at bounding box center [490, 274] width 55 height 17
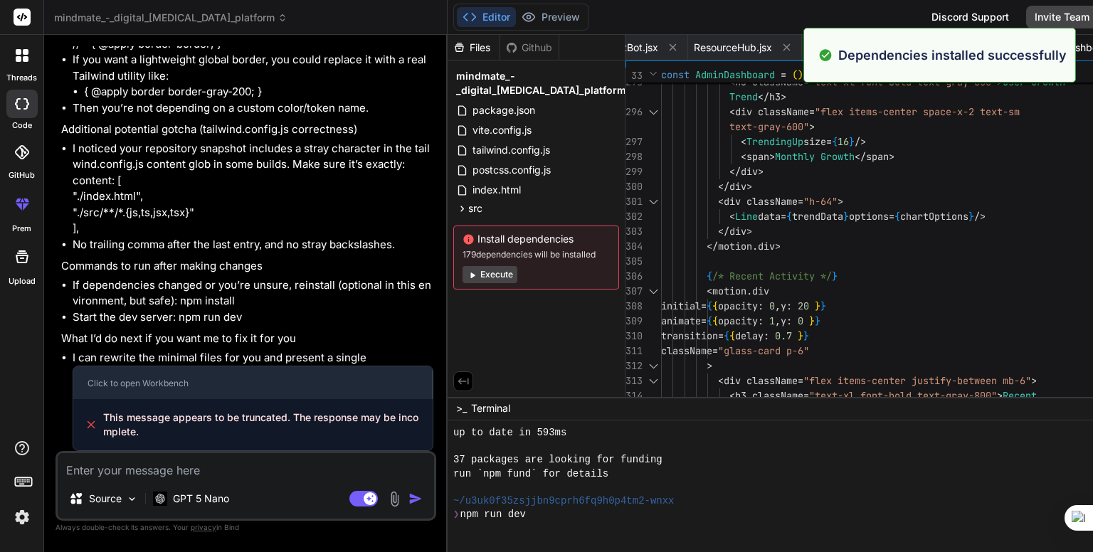
scroll to position [4700, 0]
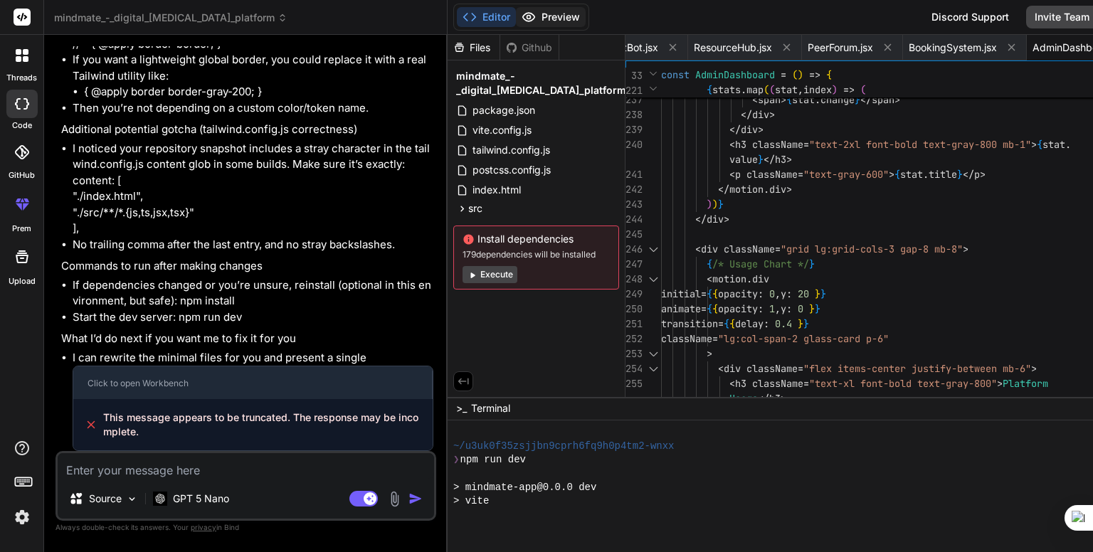
click at [516, 11] on button "Preview" at bounding box center [551, 17] width 70 height 20
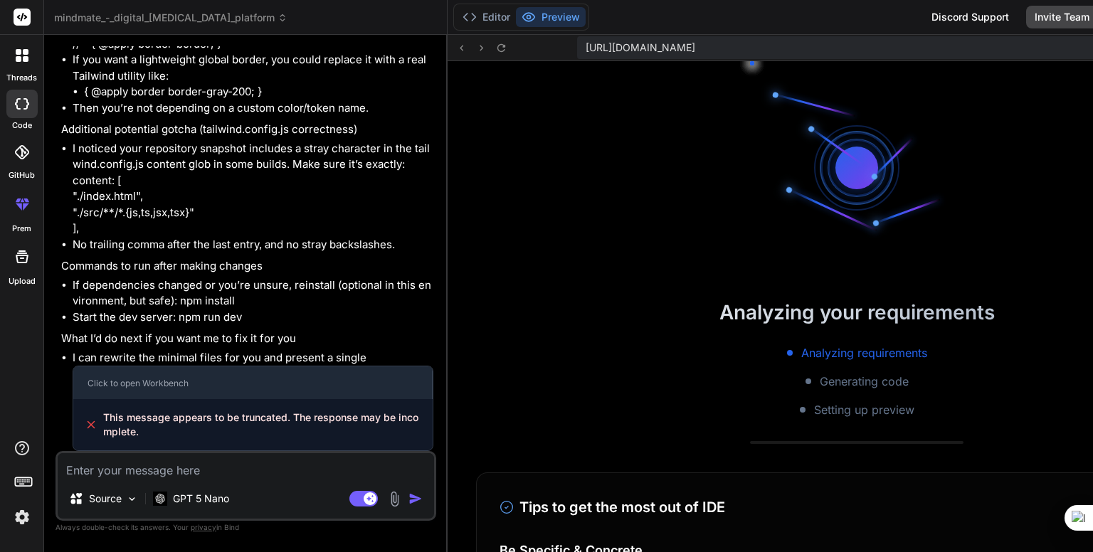
scroll to position [5165, 0]
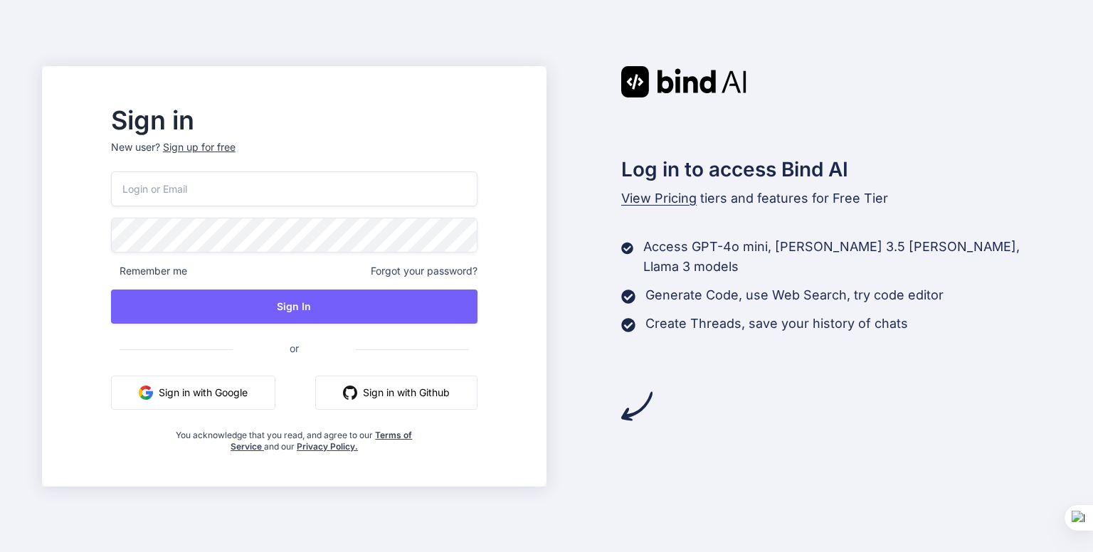
click at [275, 391] on button "Sign in with Google" at bounding box center [193, 393] width 164 height 34
